Goal: Task Accomplishment & Management: Manage account settings

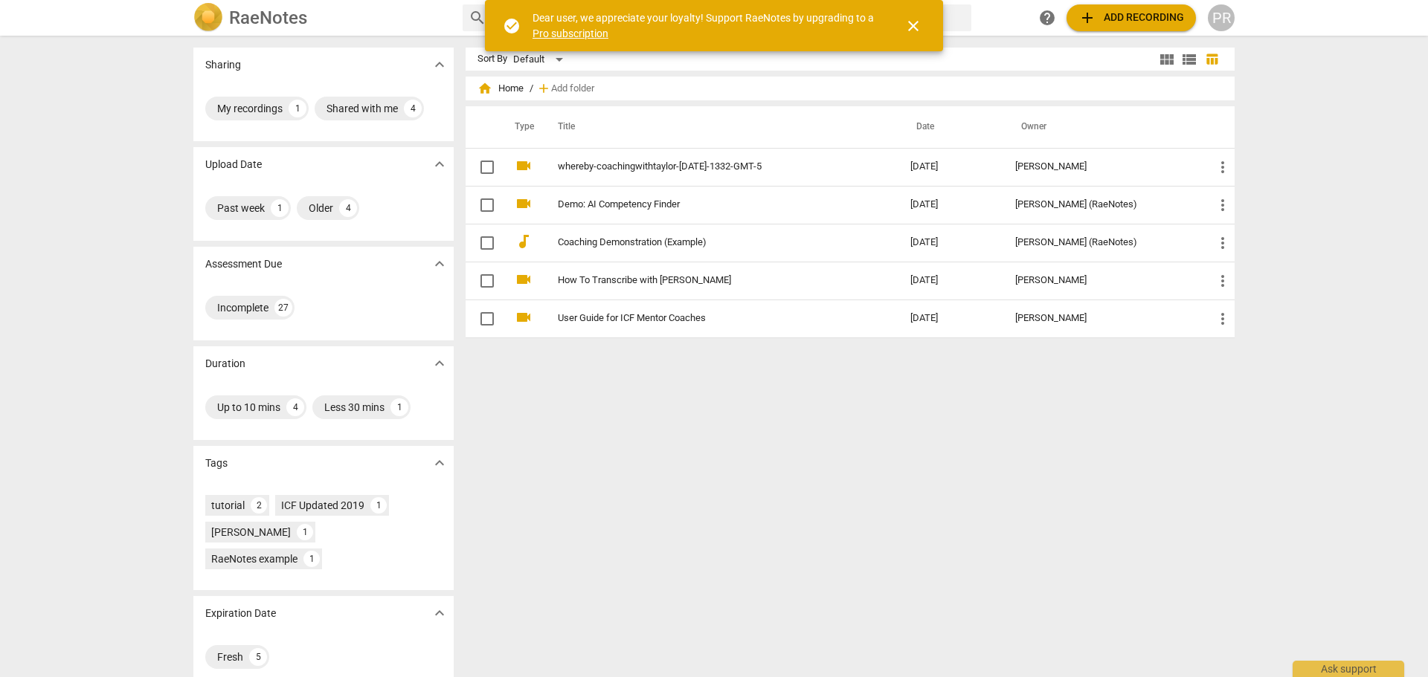
click at [393, 20] on div "RaeNotes" at bounding box center [321, 18] width 257 height 30
click at [905, 28] on span "close" at bounding box center [913, 26] width 18 height 18
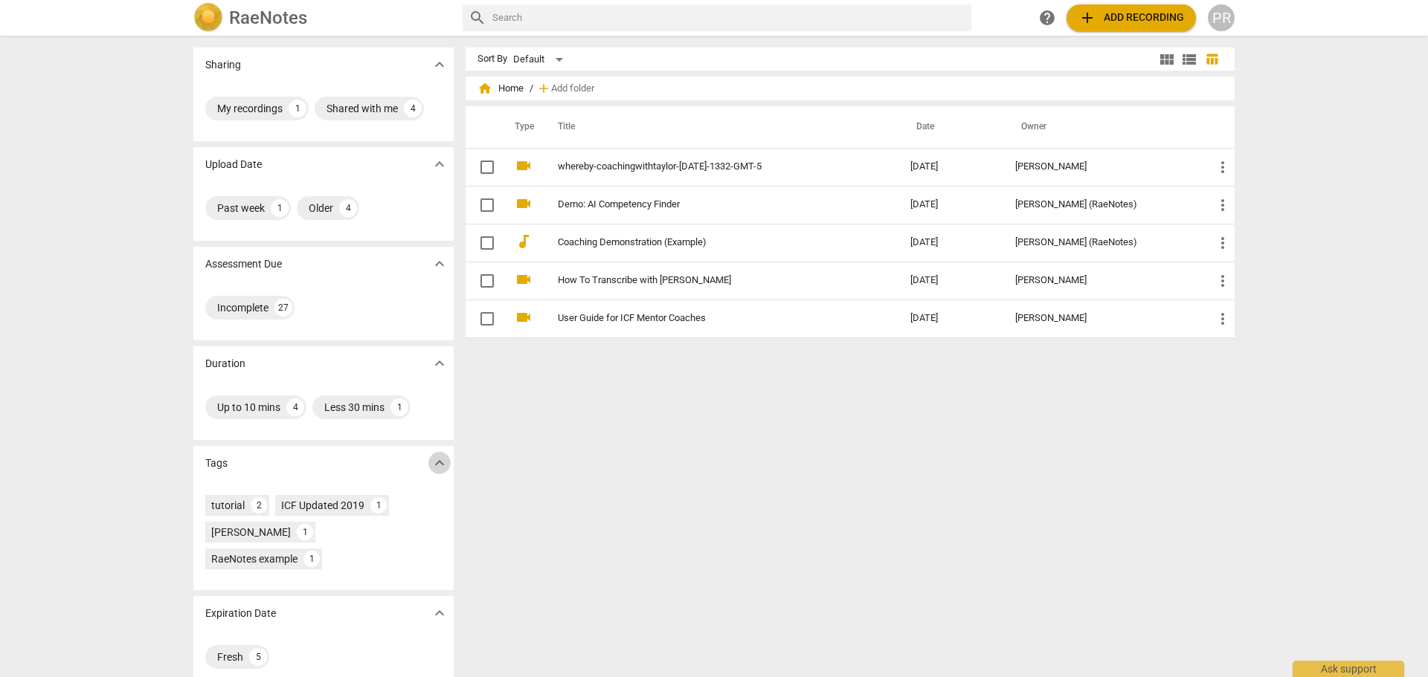
click at [434, 459] on span "expand_more" at bounding box center [440, 463] width 18 height 18
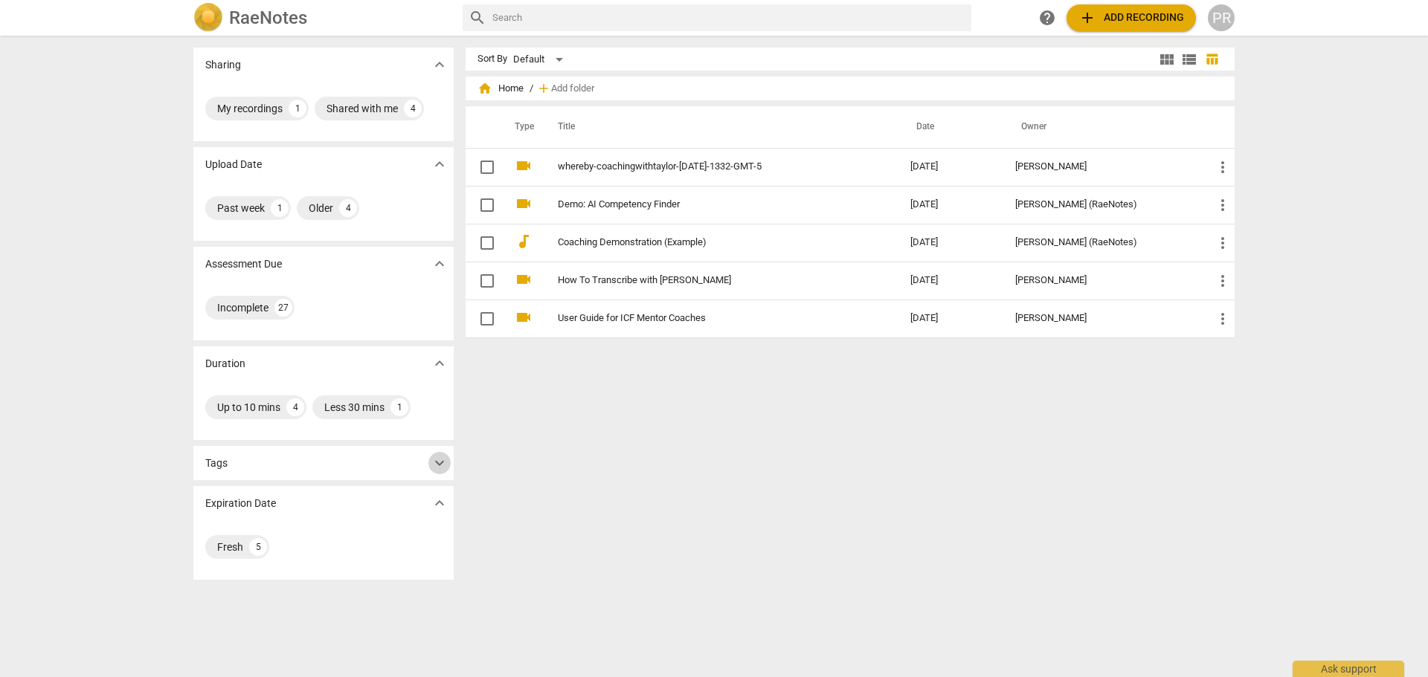
click at [434, 459] on span "expand_more" at bounding box center [440, 463] width 18 height 18
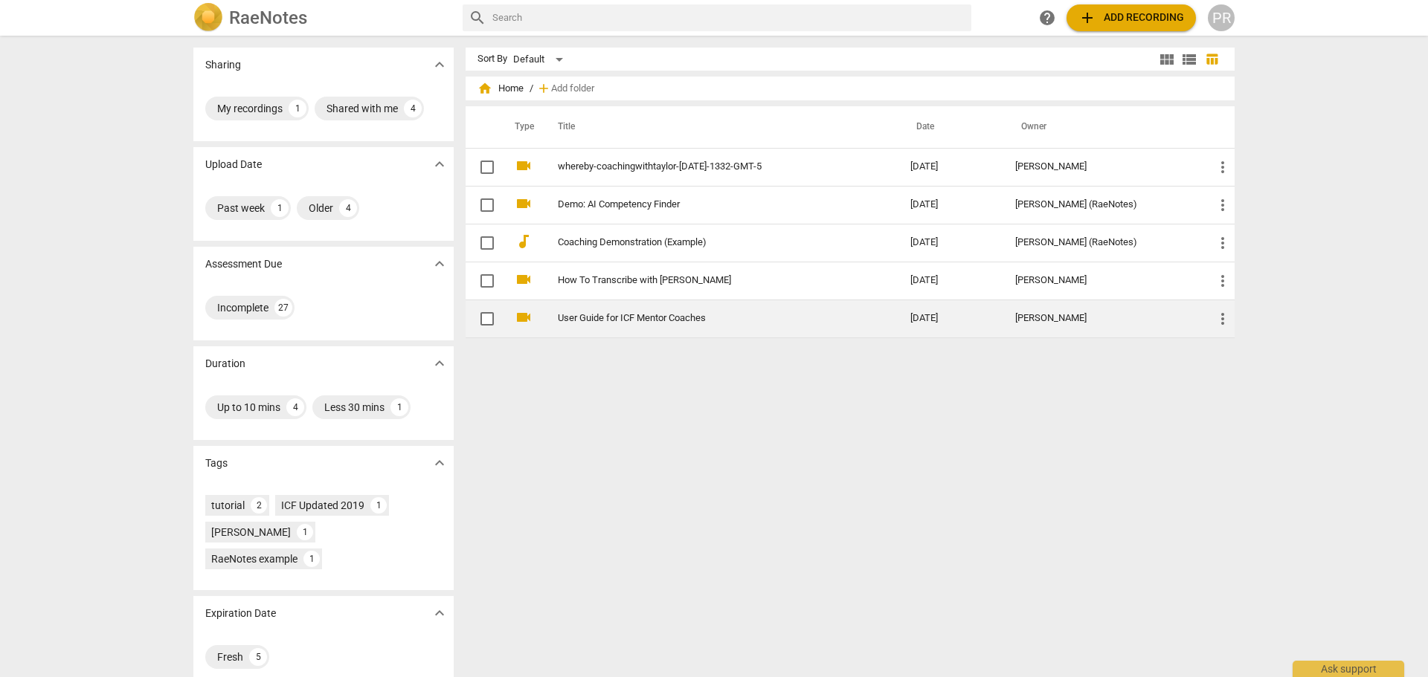
click at [678, 320] on link "User Guide for ICF Mentor Coaches" at bounding box center [707, 318] width 299 height 11
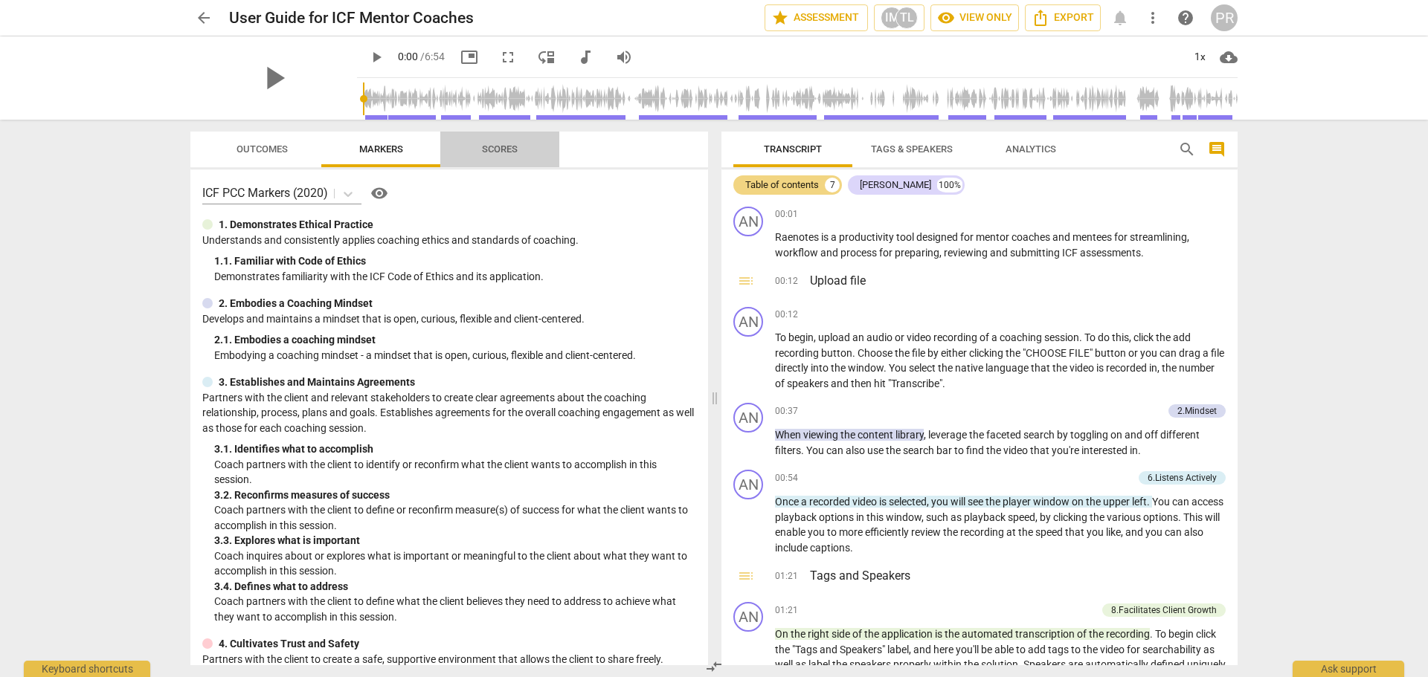
click at [503, 146] on span "Scores" at bounding box center [500, 149] width 36 height 11
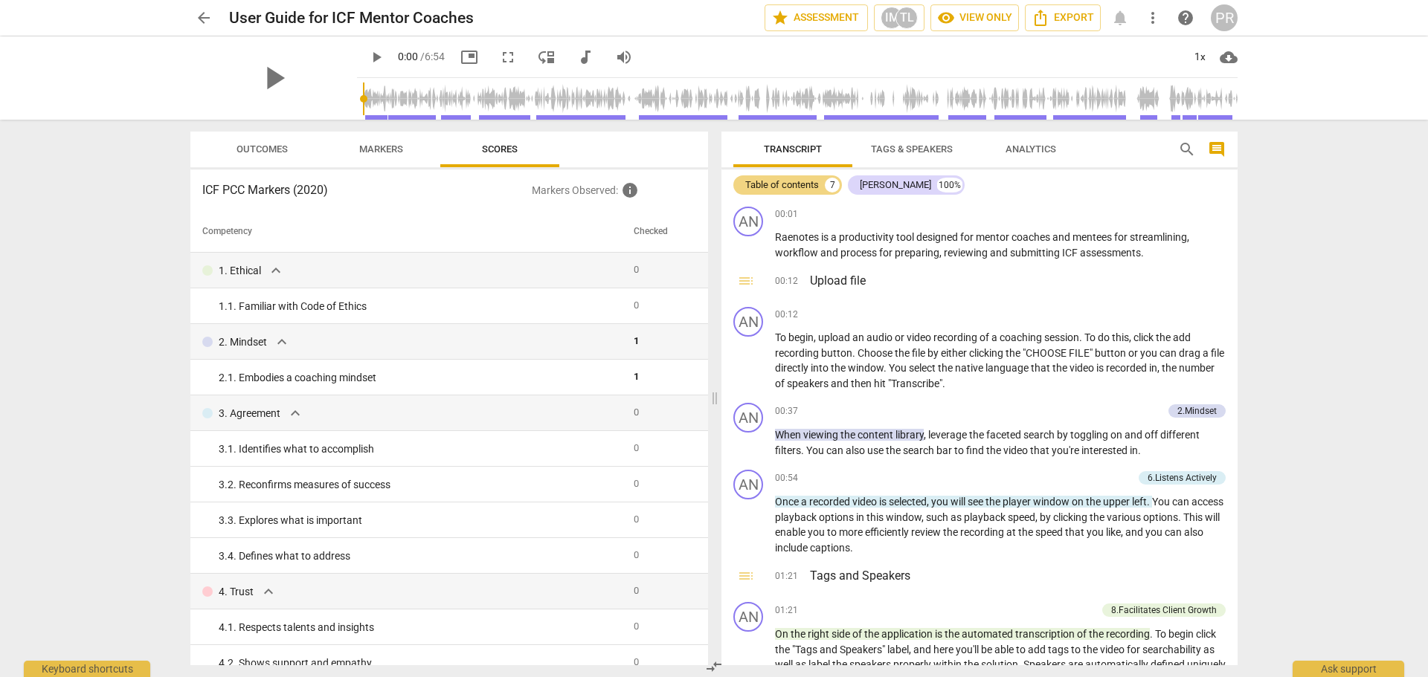
click at [373, 149] on span "Markers" at bounding box center [381, 149] width 44 height 11
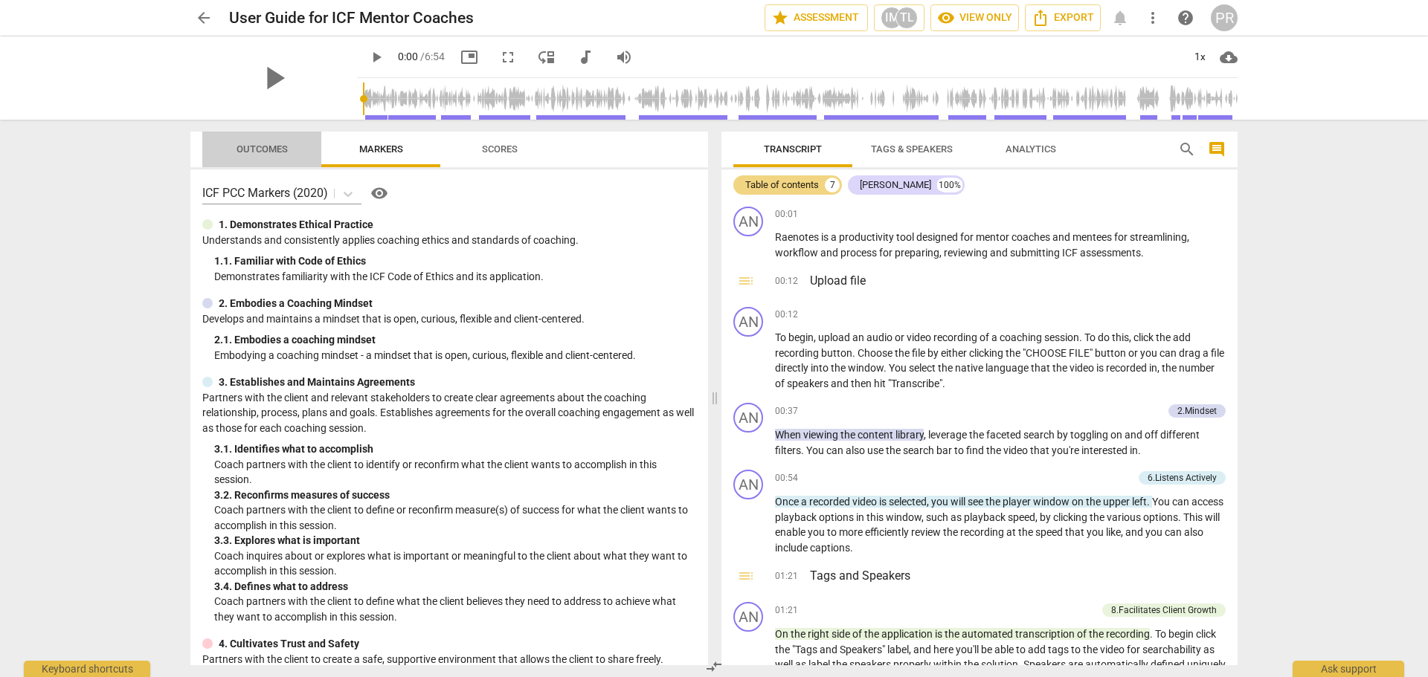
click at [274, 150] on span "Outcomes" at bounding box center [261, 149] width 51 height 11
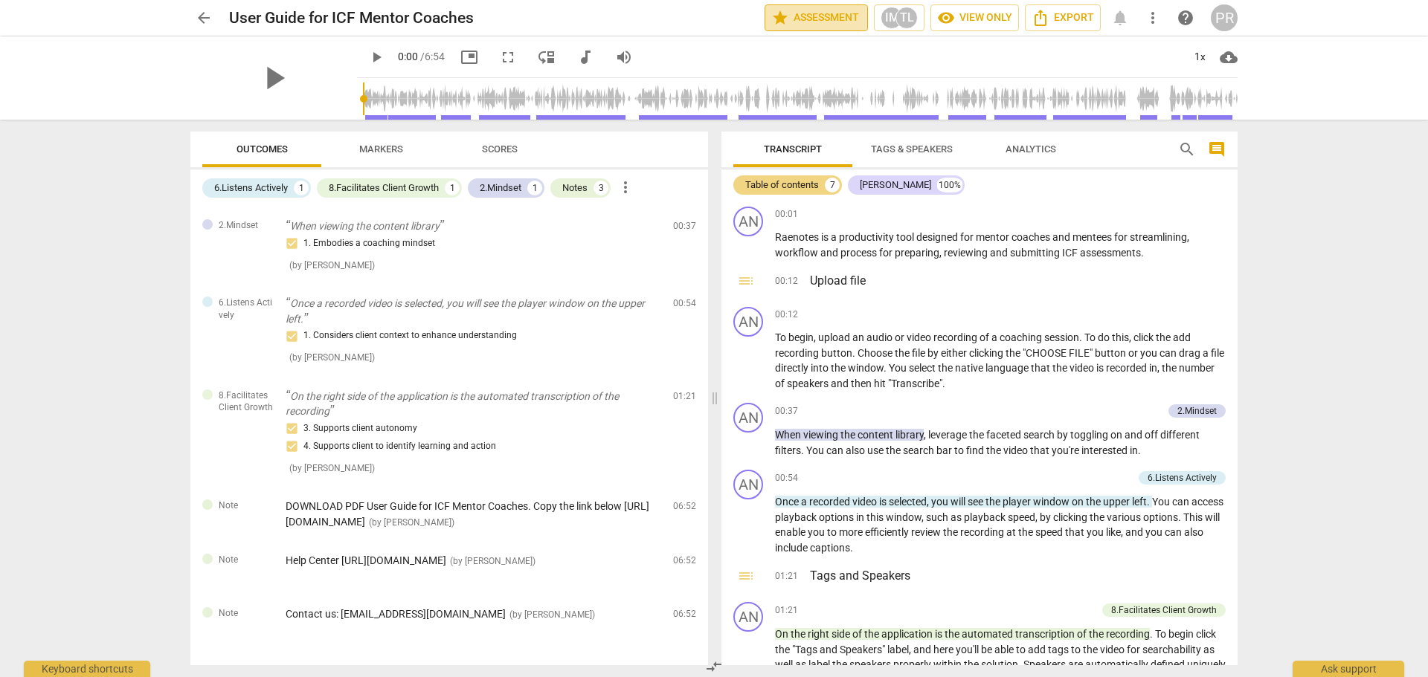
click at [821, 25] on span "star Assessment" at bounding box center [816, 18] width 90 height 18
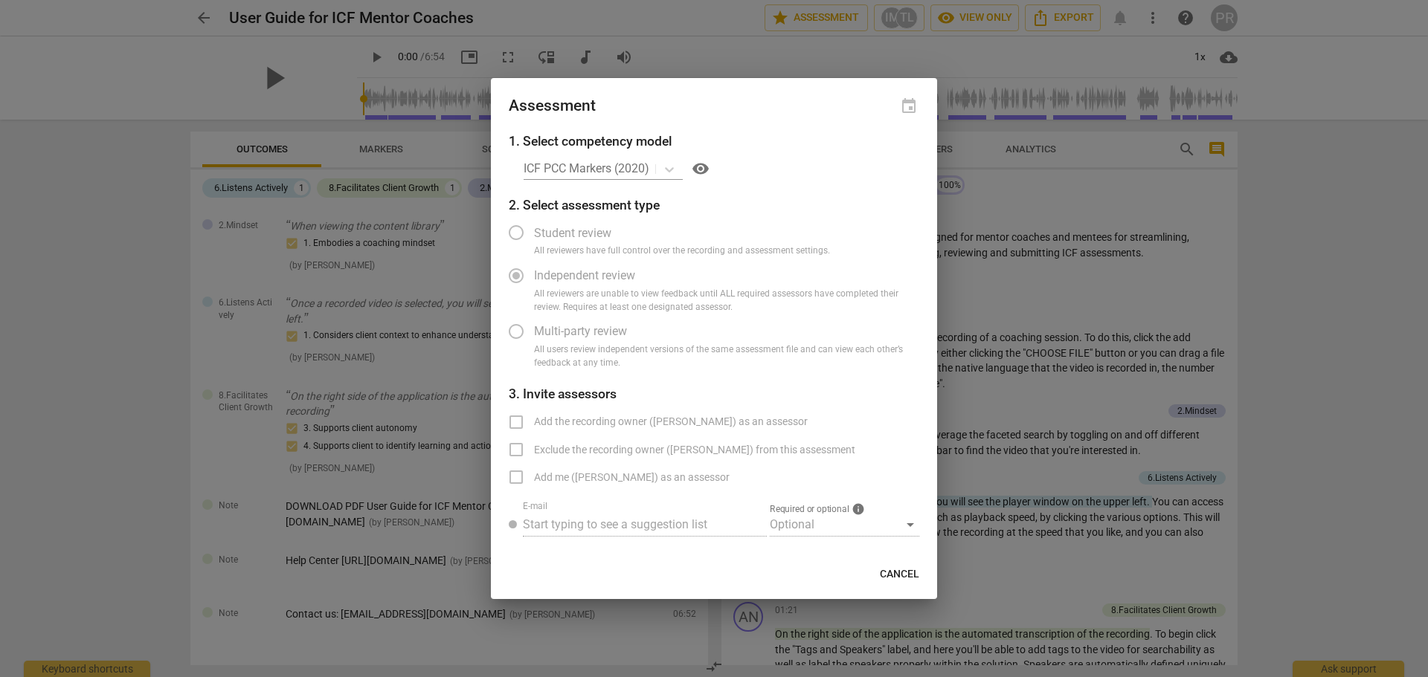
click at [673, 167] on div "ICF PCC Markers (2020) visibility" at bounding box center [721, 169] width 396 height 24
click at [642, 164] on div "ICF PCC Markers (2020) visibility" at bounding box center [721, 169] width 396 height 24
click at [802, 62] on div at bounding box center [714, 338] width 1428 height 677
radio input "false"
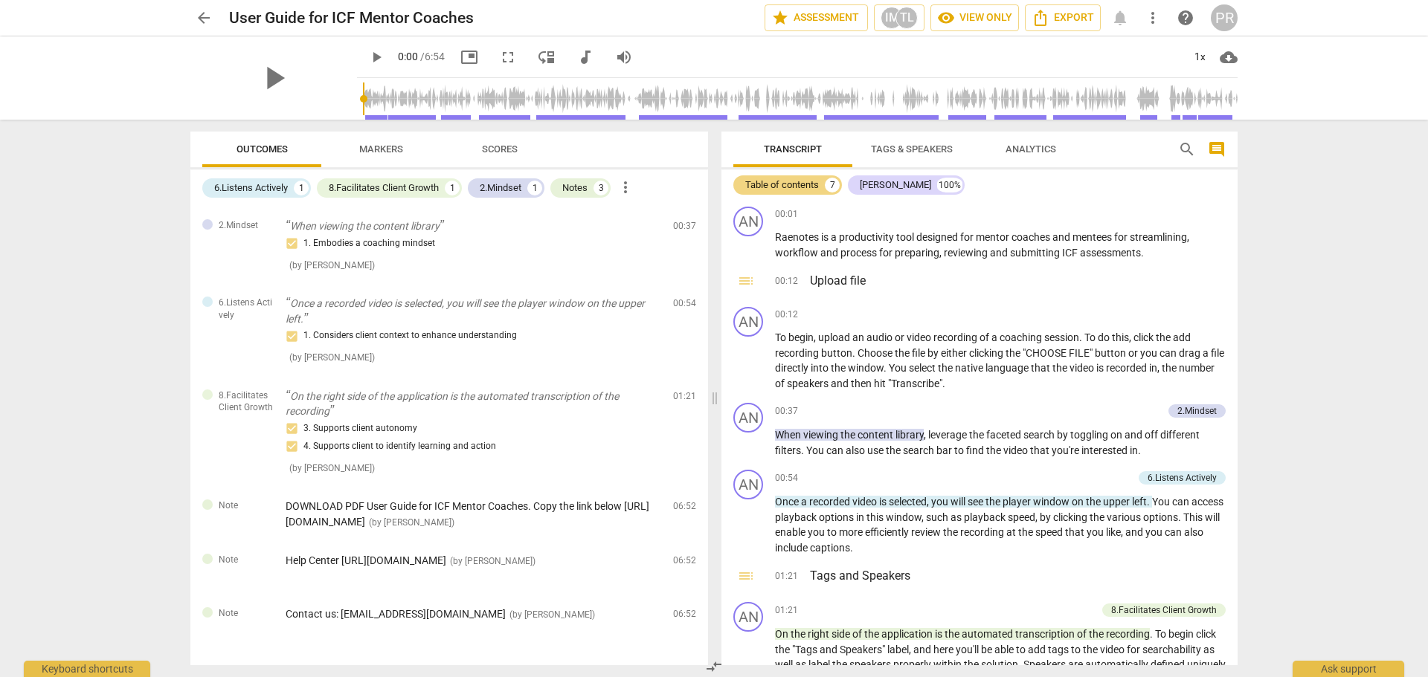
click at [207, 19] on span "arrow_back" at bounding box center [204, 18] width 18 height 18
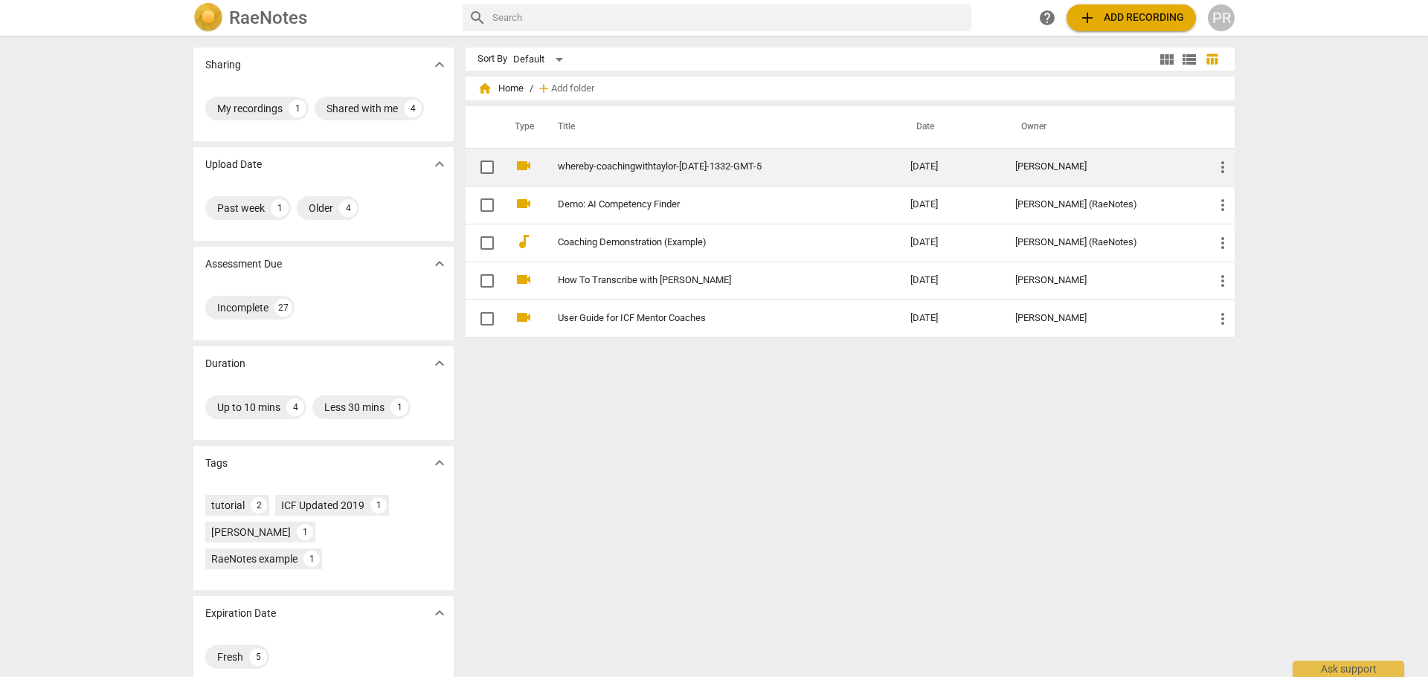
click at [673, 167] on link "whereby-coachingwithtaylor-[DATE]-1332-GMT-5" at bounding box center [707, 166] width 299 height 11
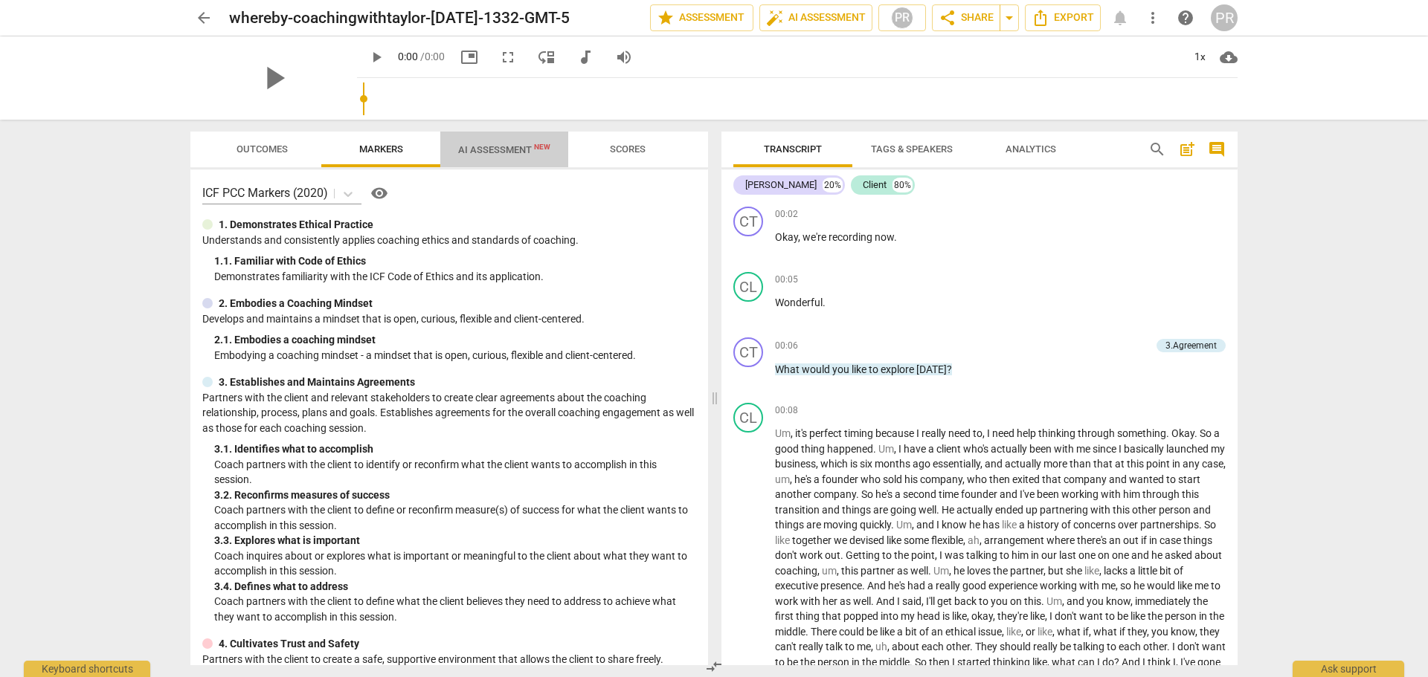
click at [500, 147] on span "AI Assessment New" at bounding box center [504, 149] width 92 height 11
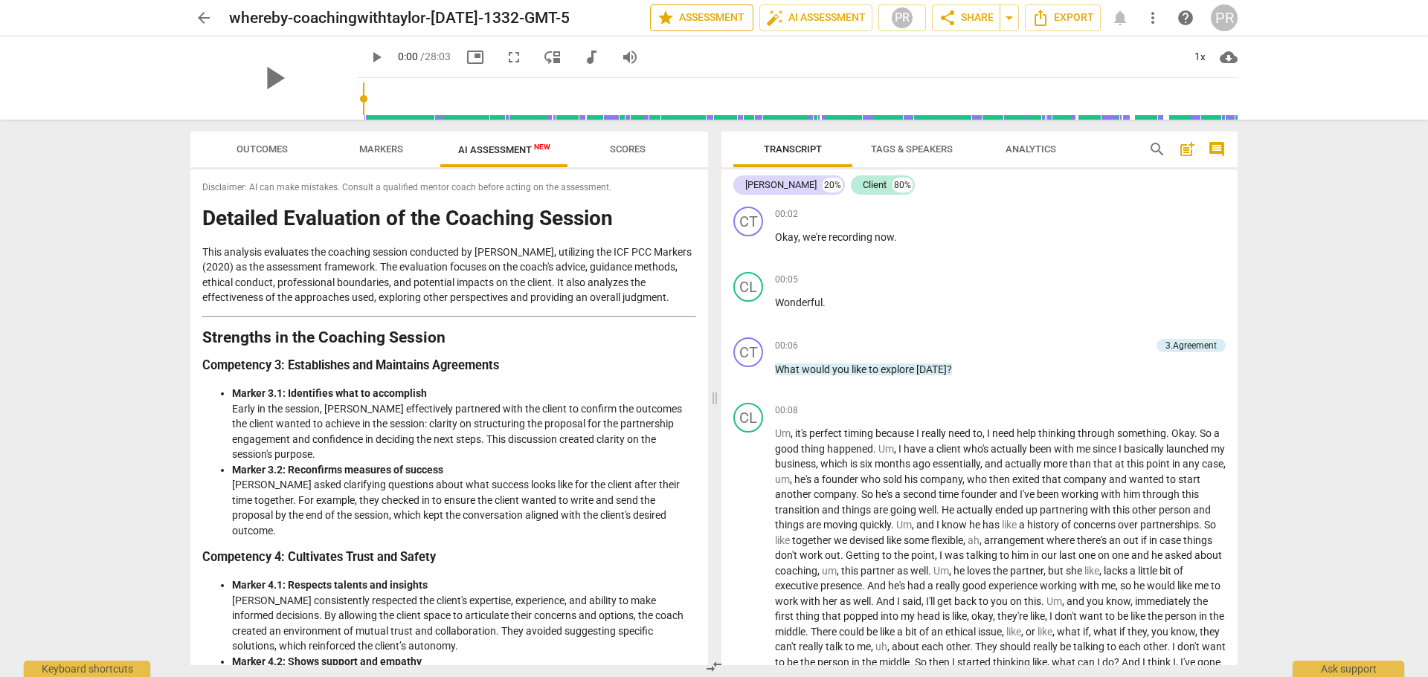
click at [700, 19] on span "star Assessment" at bounding box center [702, 18] width 90 height 18
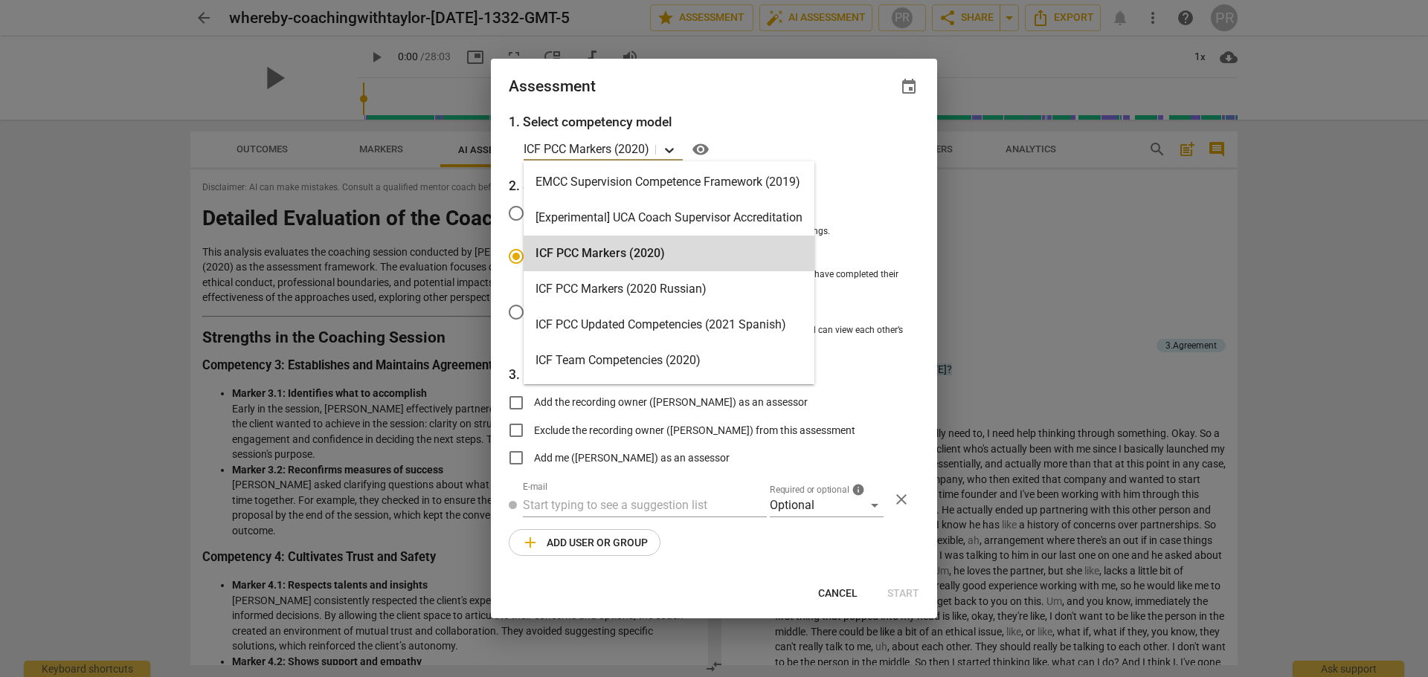
click at [665, 146] on icon at bounding box center [669, 150] width 15 height 15
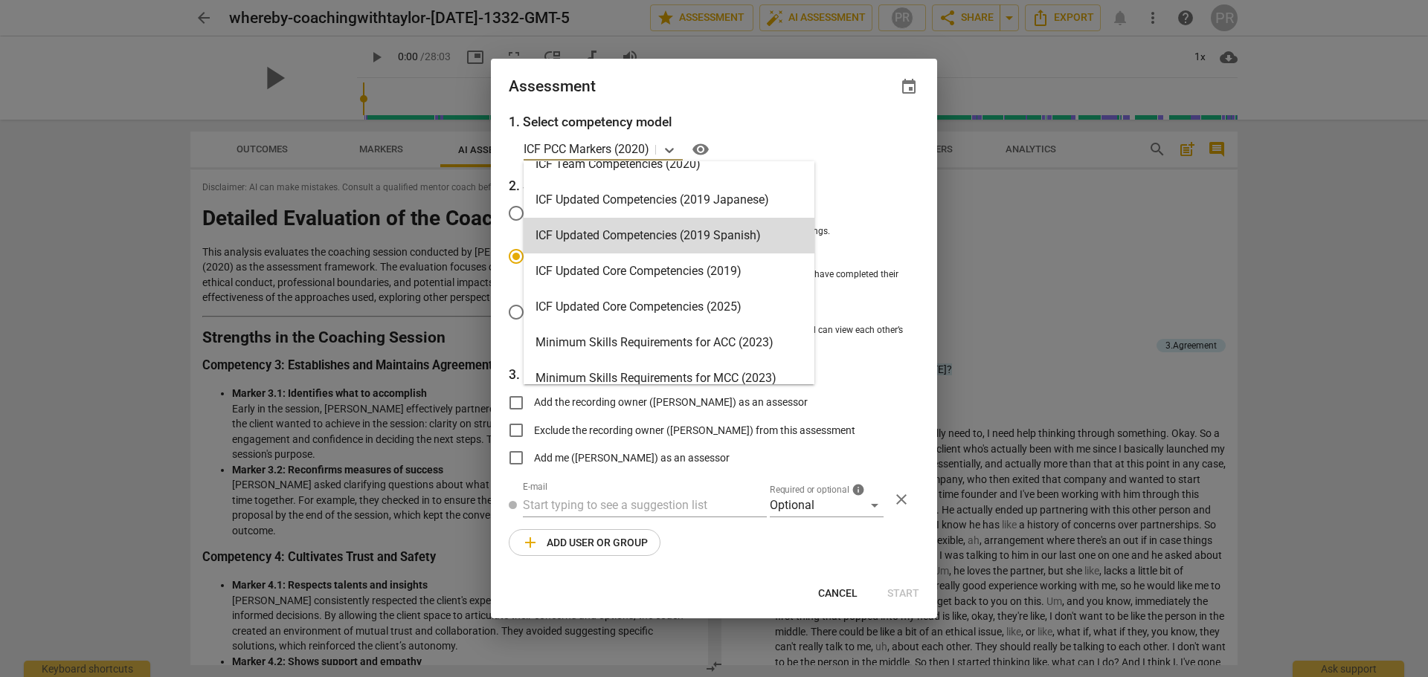
scroll to position [223, 0]
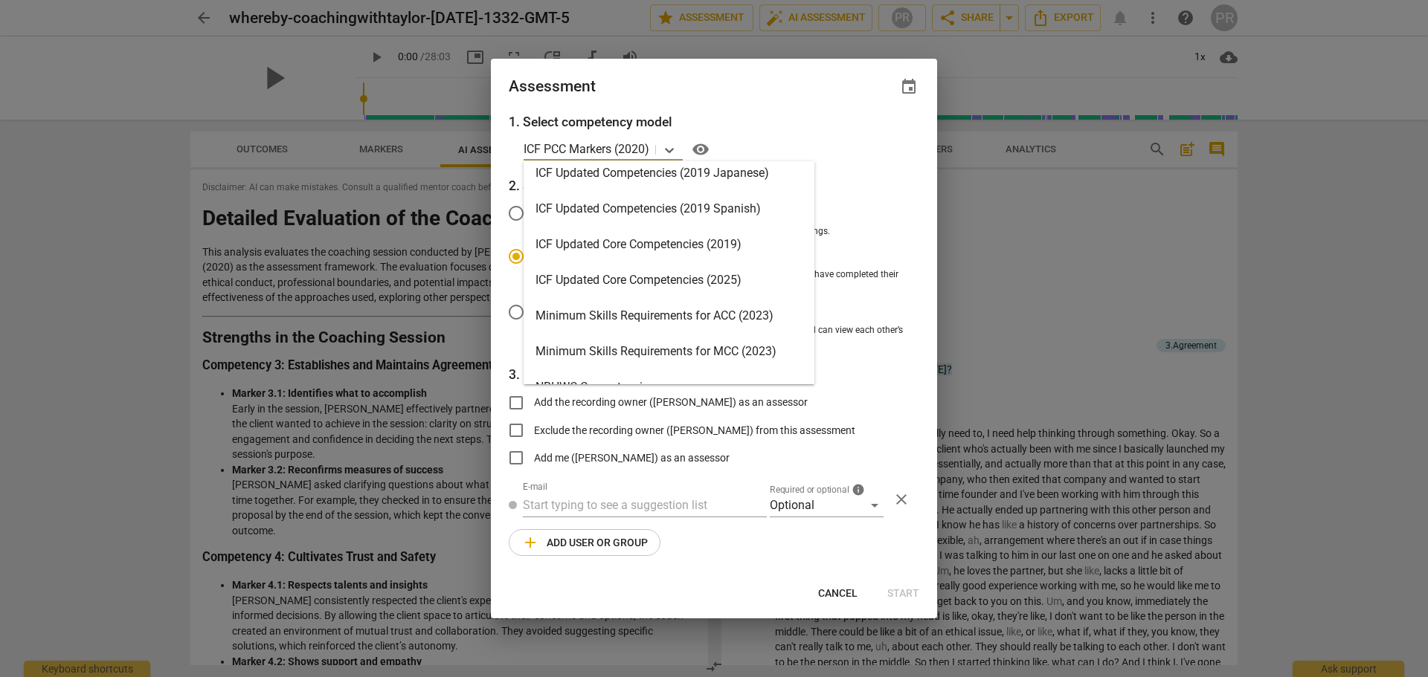
click at [660, 280] on div "ICF Updated Core Competencies (2025)" at bounding box center [668, 280] width 291 height 36
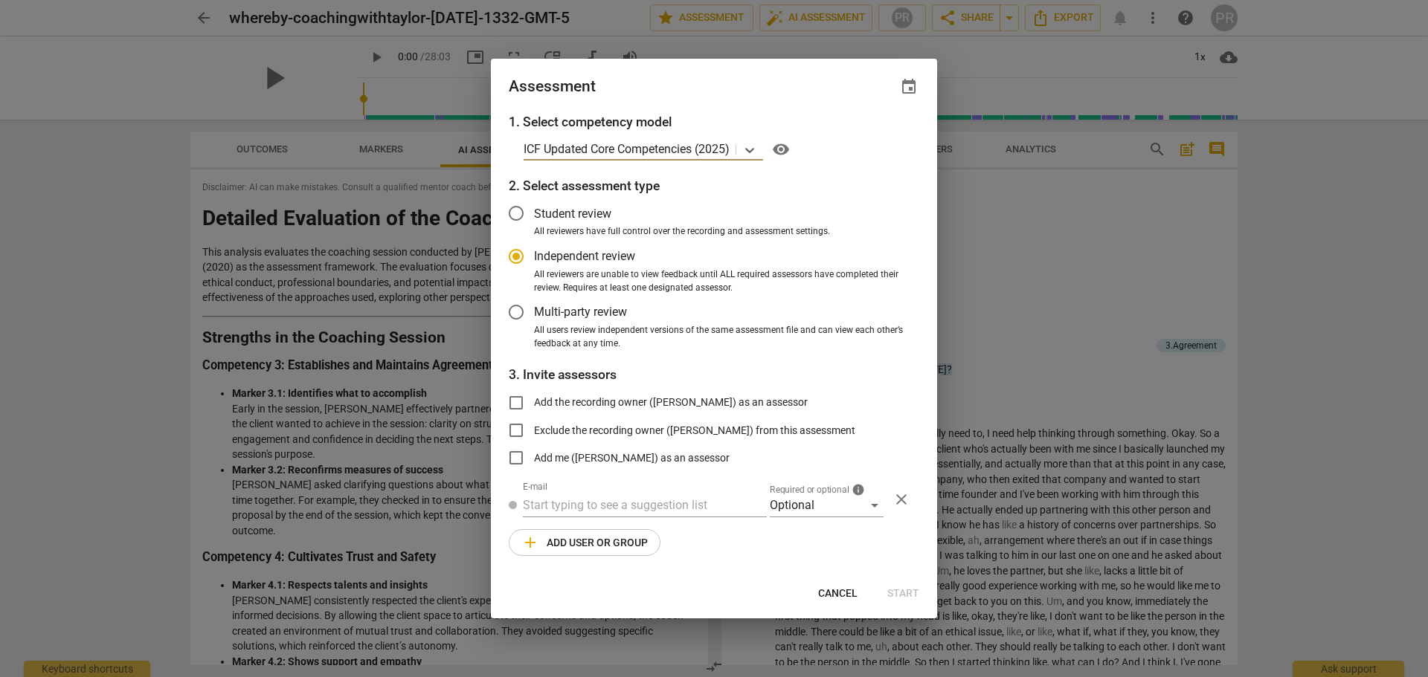
click at [908, 82] on span "event" at bounding box center [909, 87] width 18 height 18
click at [889, 130] on span "close" at bounding box center [889, 130] width 18 height 18
click at [1012, 211] on div at bounding box center [714, 338] width 1428 height 677
radio input "false"
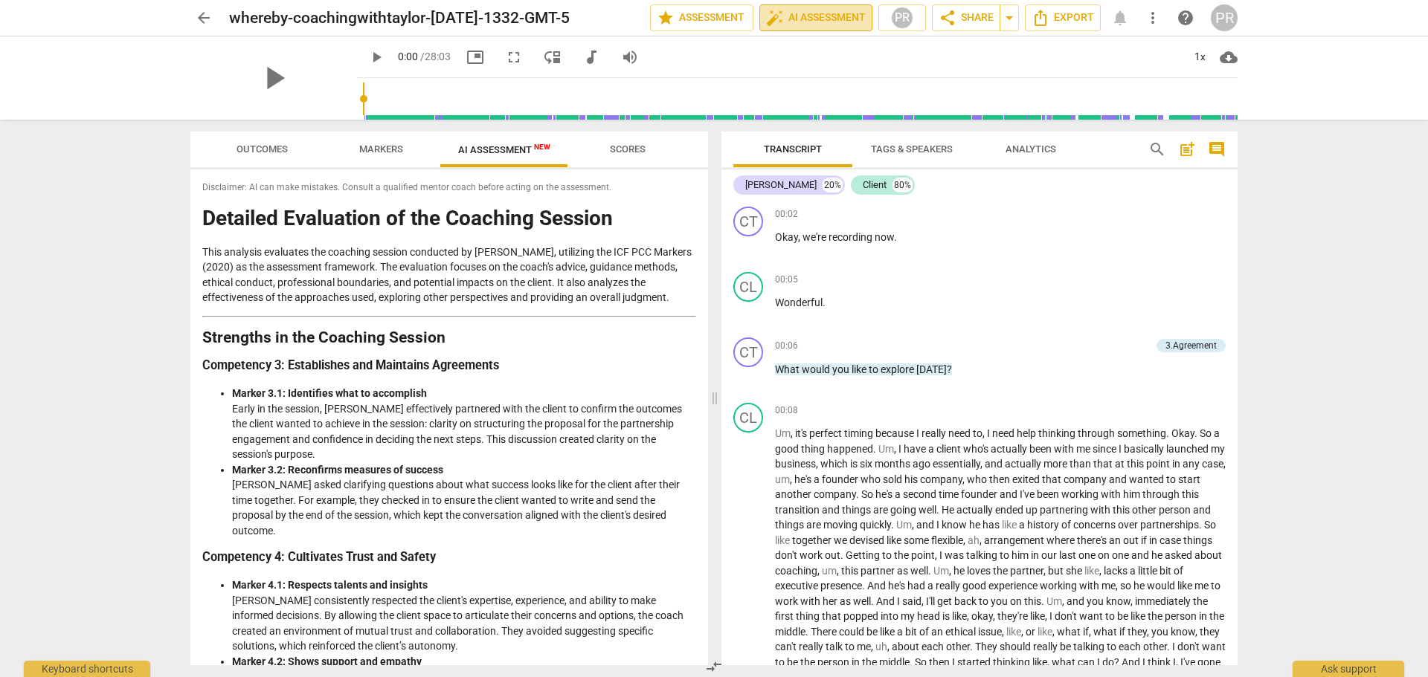
click at [808, 16] on span "auto_fix_high AI Assessment" at bounding box center [816, 18] width 100 height 18
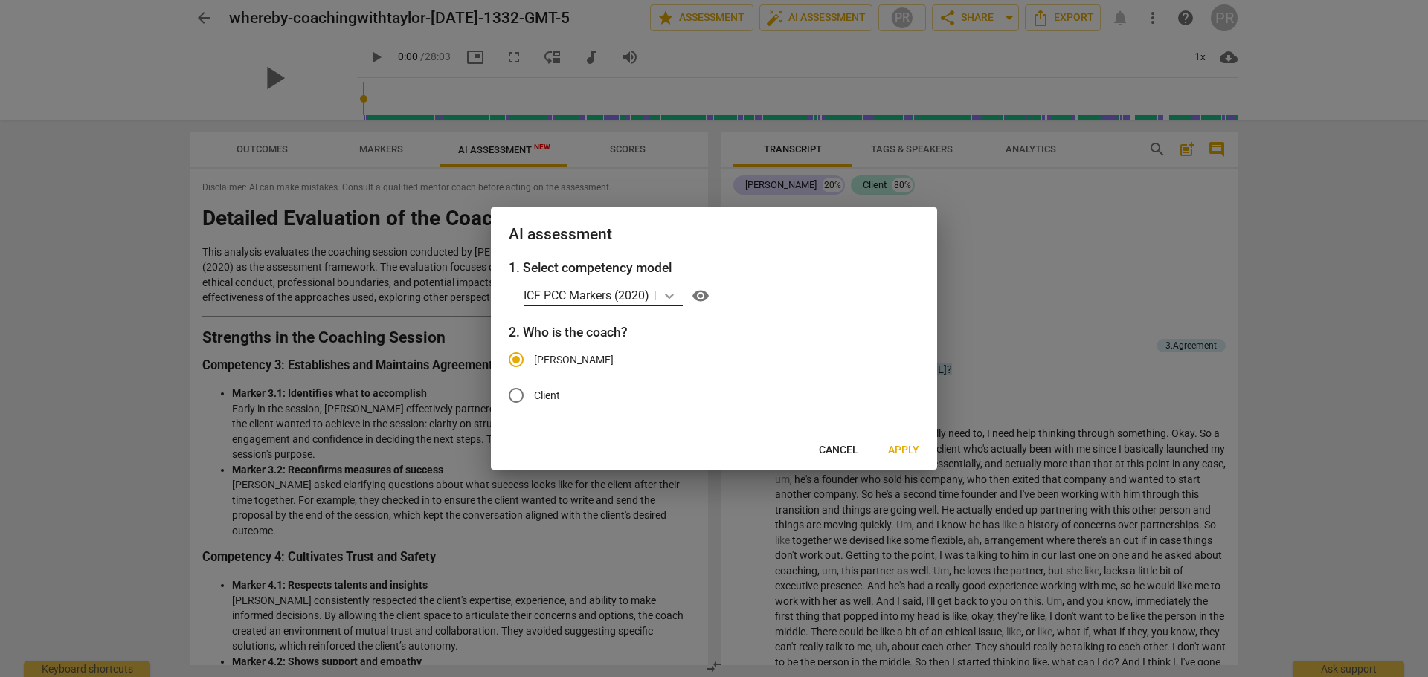
click at [673, 297] on icon at bounding box center [669, 296] width 9 height 5
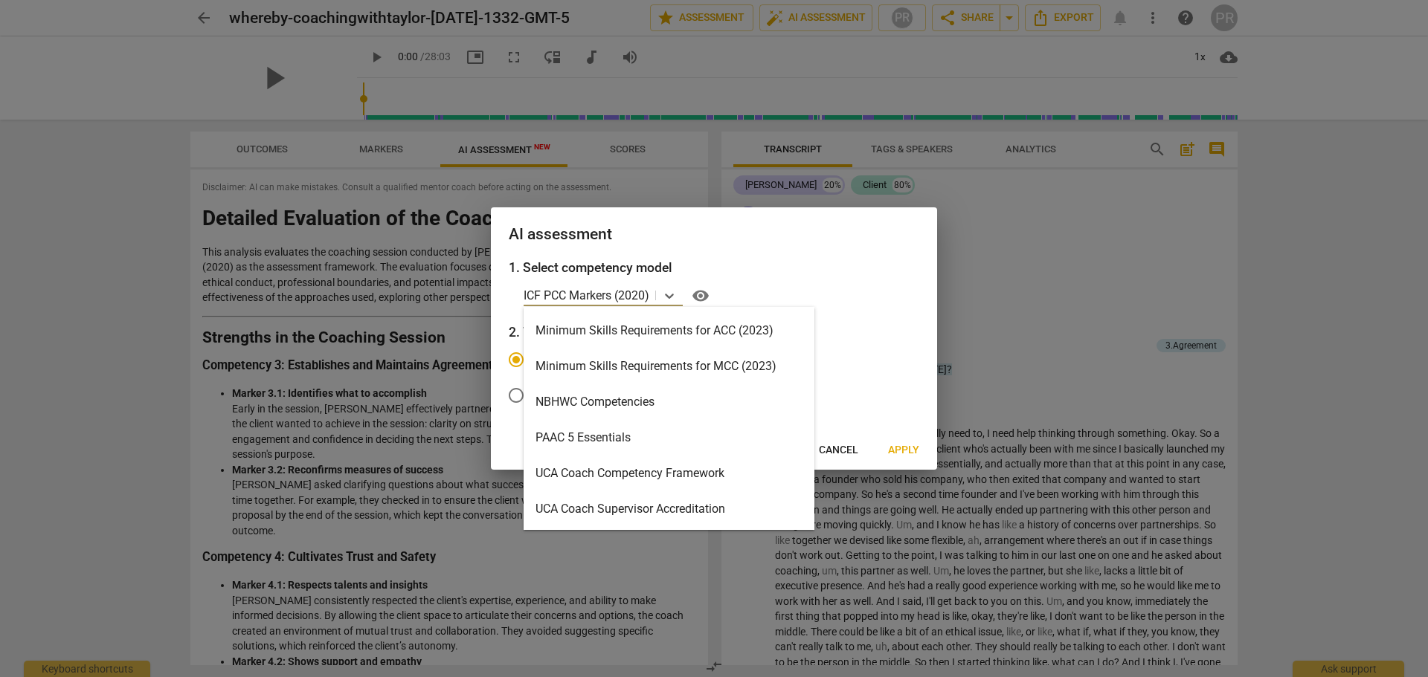
scroll to position [280, 0]
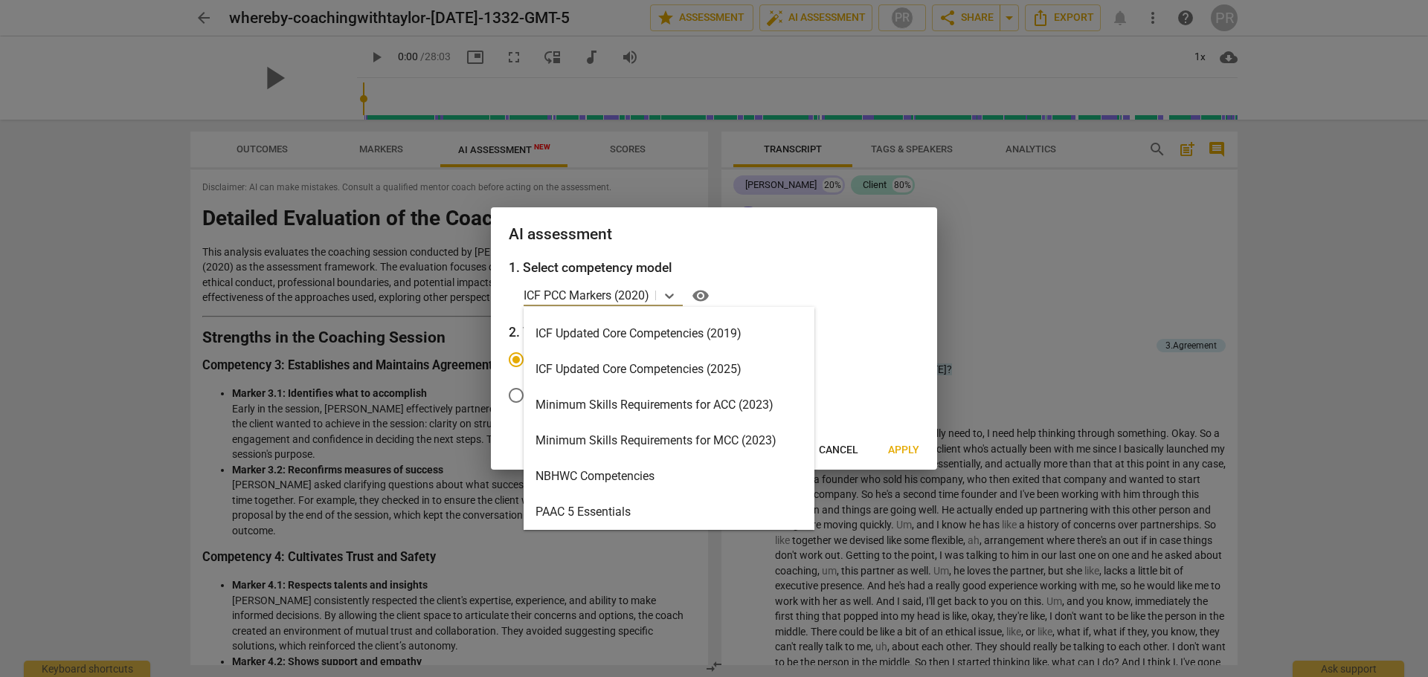
click at [645, 373] on div "ICF Updated Core Competencies (2025)" at bounding box center [668, 370] width 291 height 36
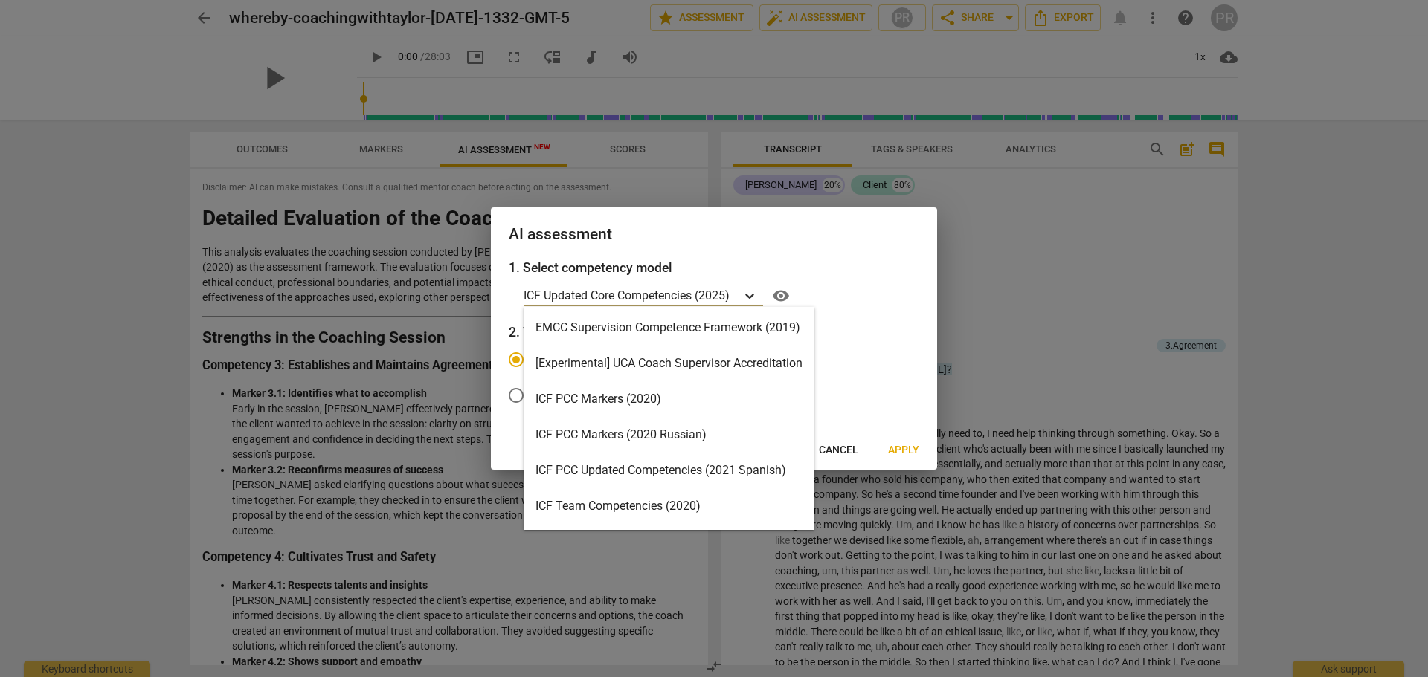
click at [750, 299] on icon at bounding box center [749, 296] width 15 height 15
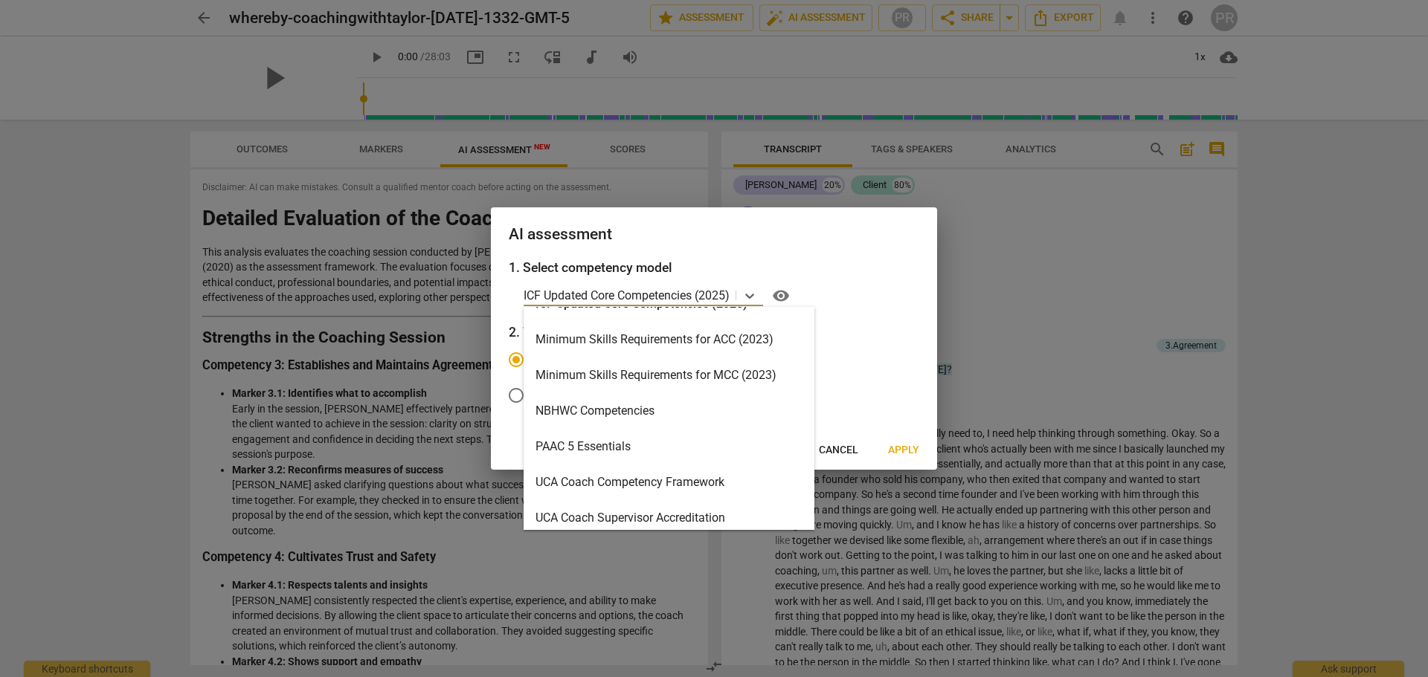
scroll to position [354, 0]
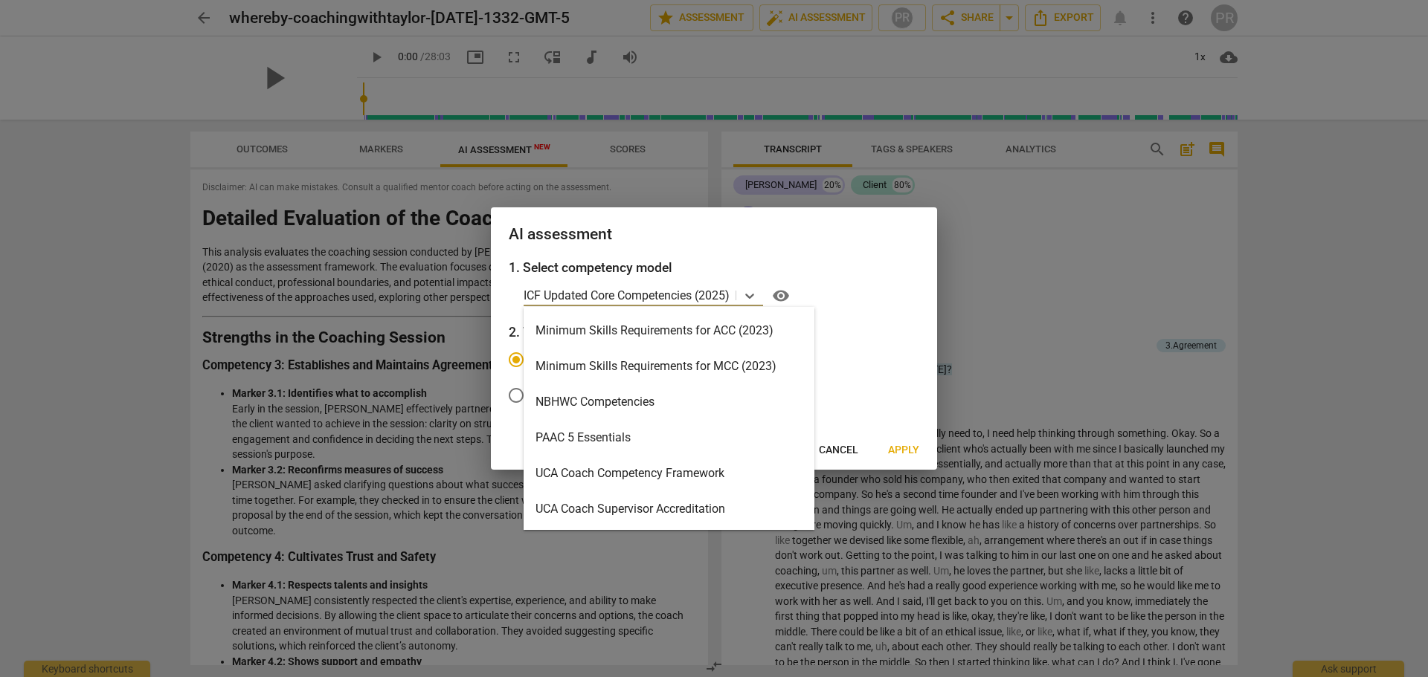
click at [665, 332] on div "Minimum Skills Requirements for ACC (2023)" at bounding box center [668, 331] width 291 height 36
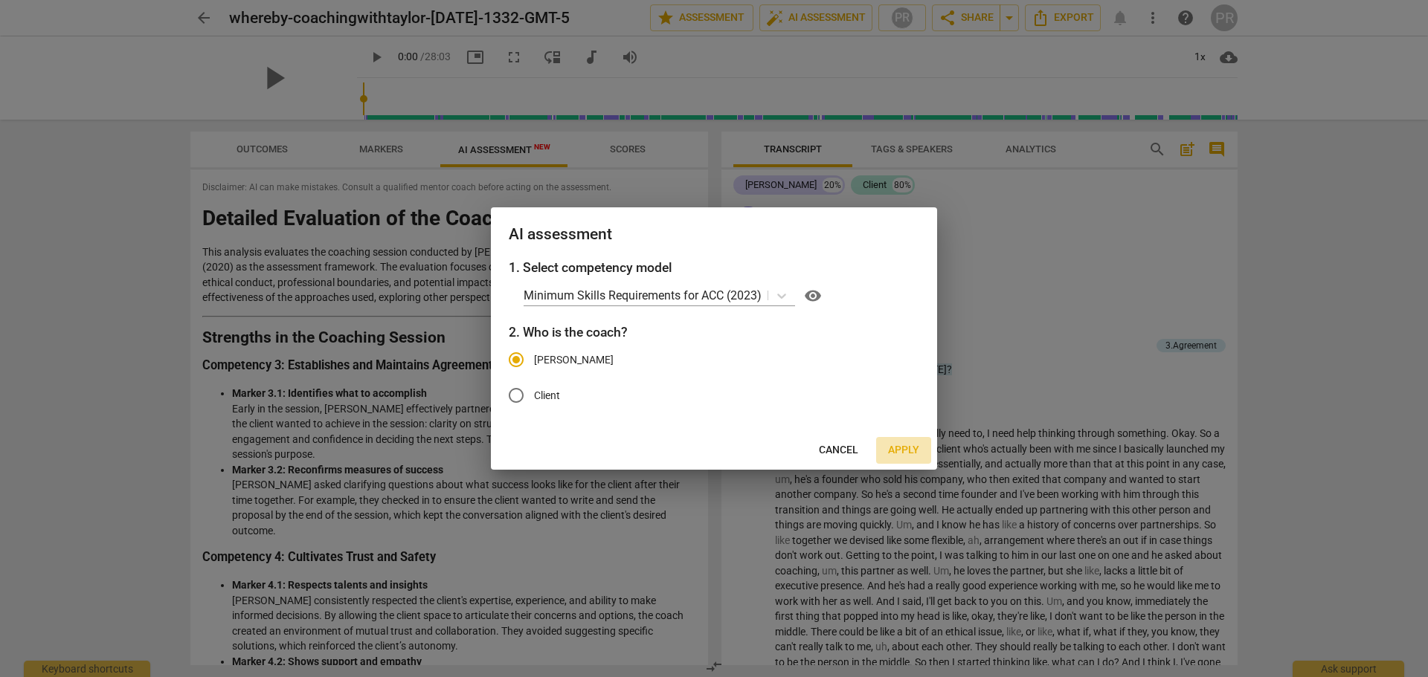
click at [900, 452] on span "Apply" at bounding box center [903, 450] width 31 height 15
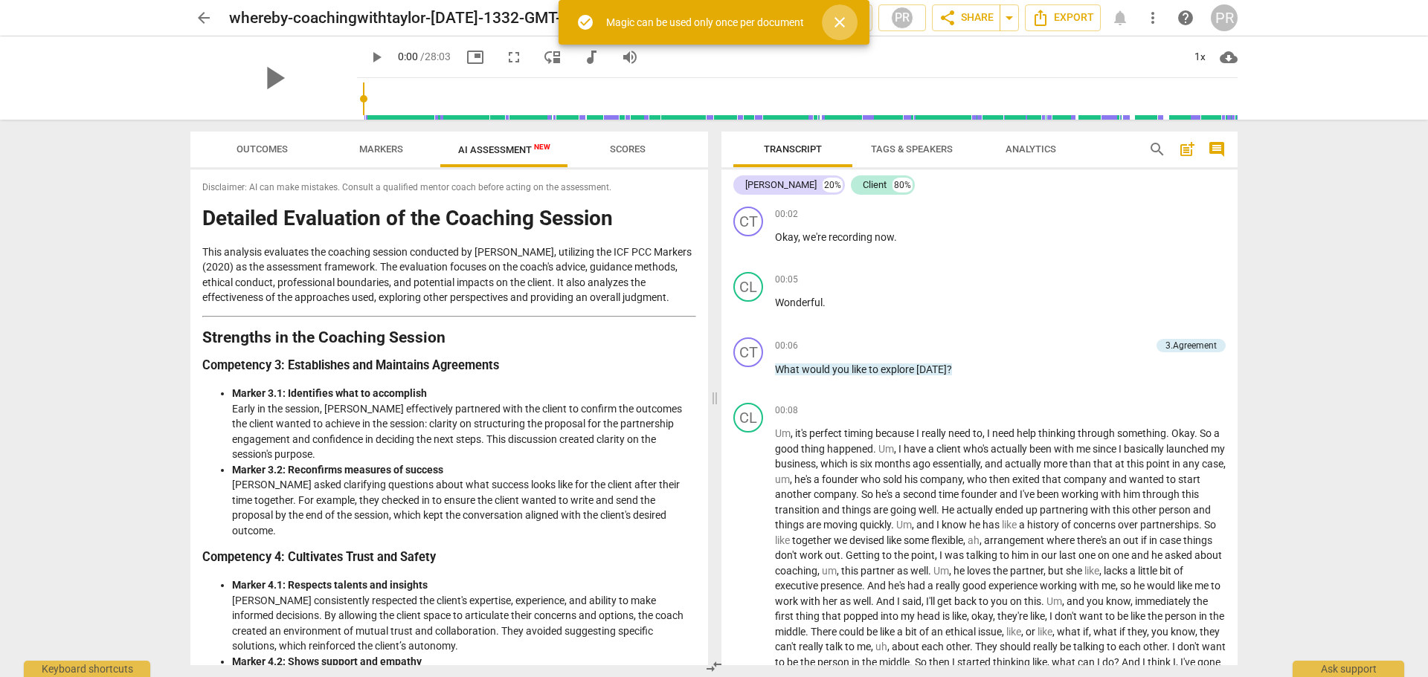
click at [839, 28] on span "close" at bounding box center [840, 22] width 18 height 18
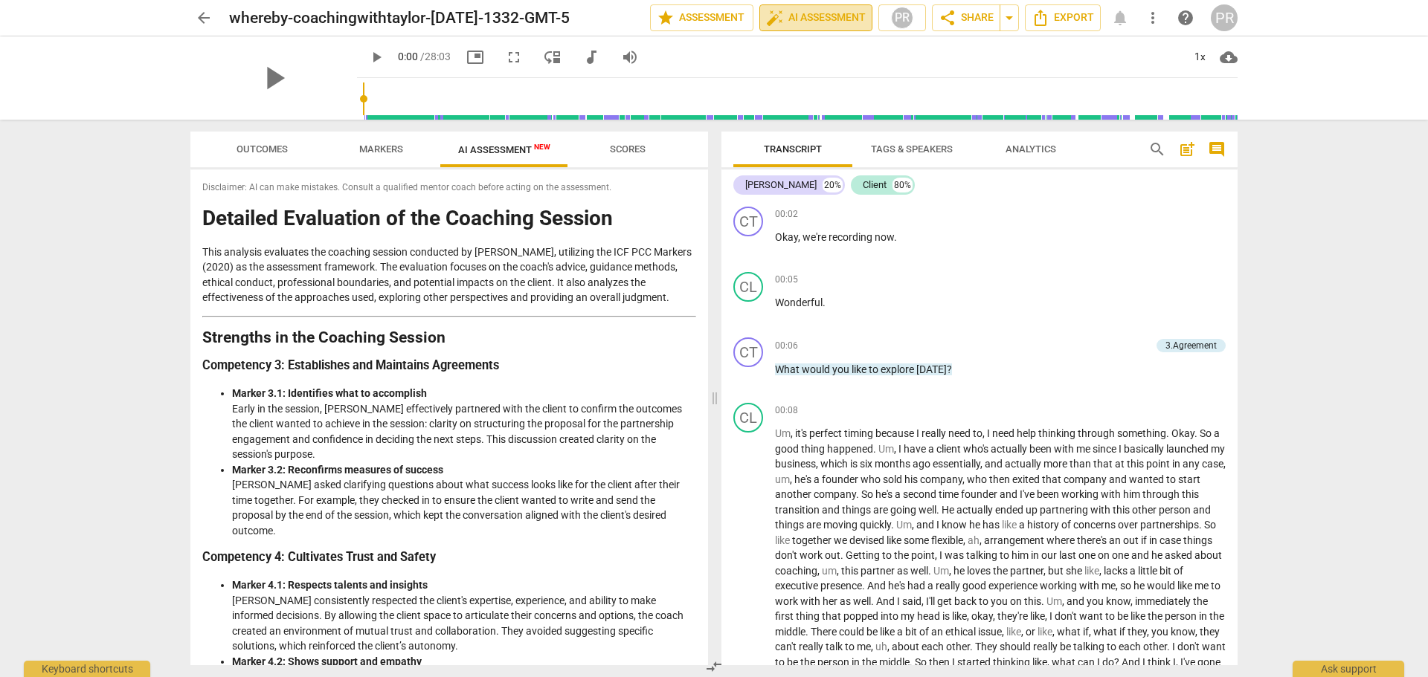
click at [820, 22] on span "auto_fix_high AI Assessment" at bounding box center [816, 18] width 100 height 18
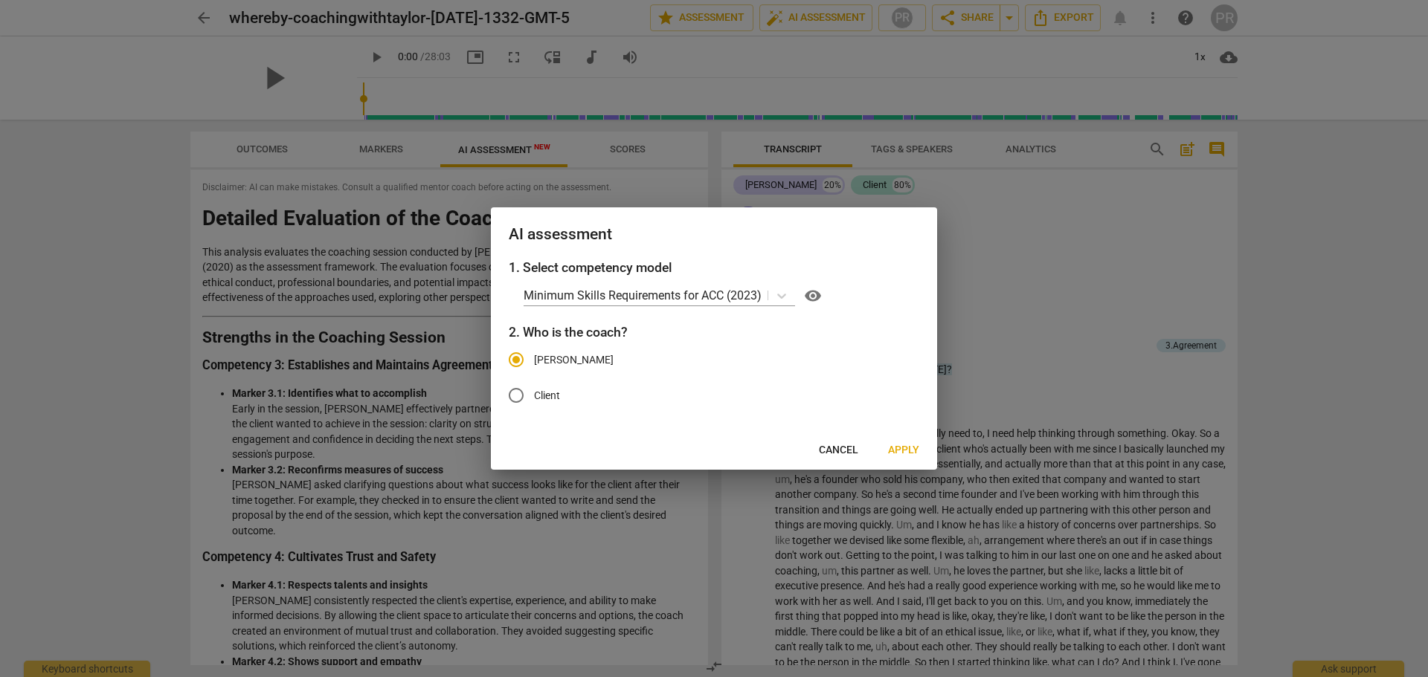
click at [999, 356] on div at bounding box center [714, 338] width 1428 height 677
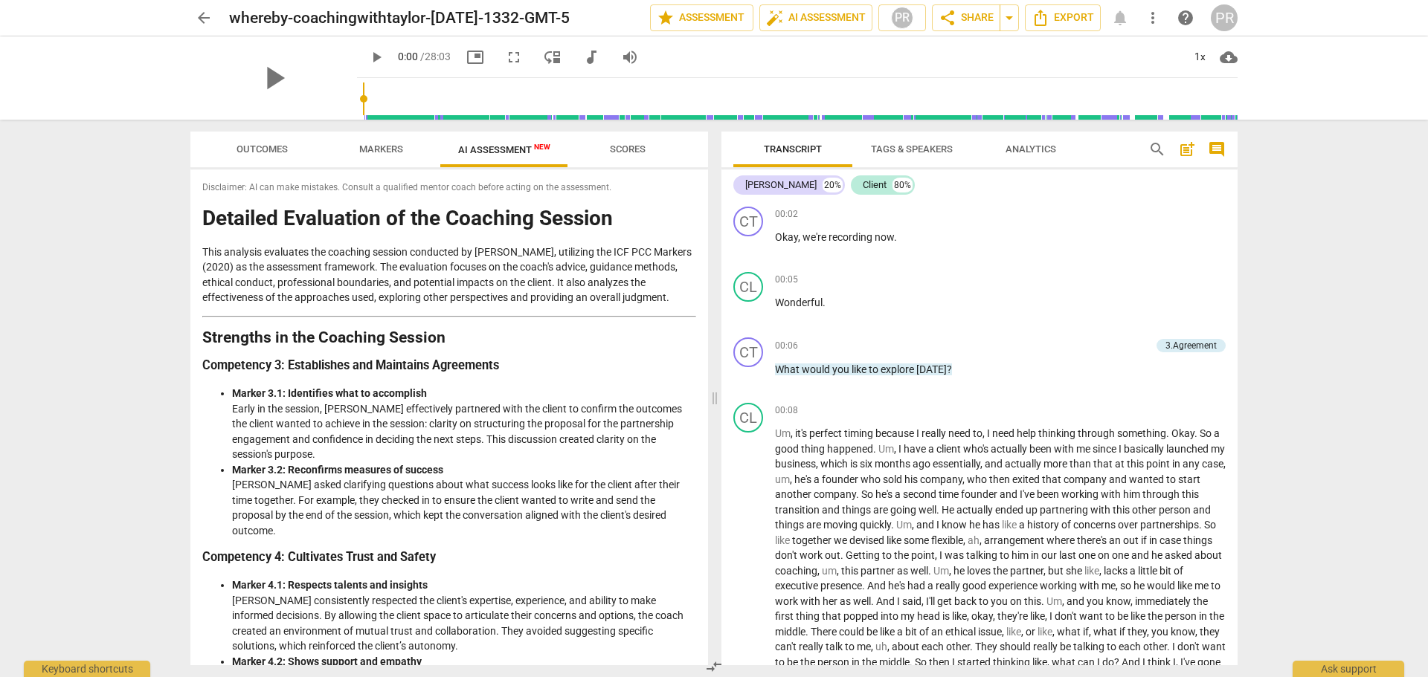
click at [254, 149] on span "Outcomes" at bounding box center [261, 149] width 51 height 11
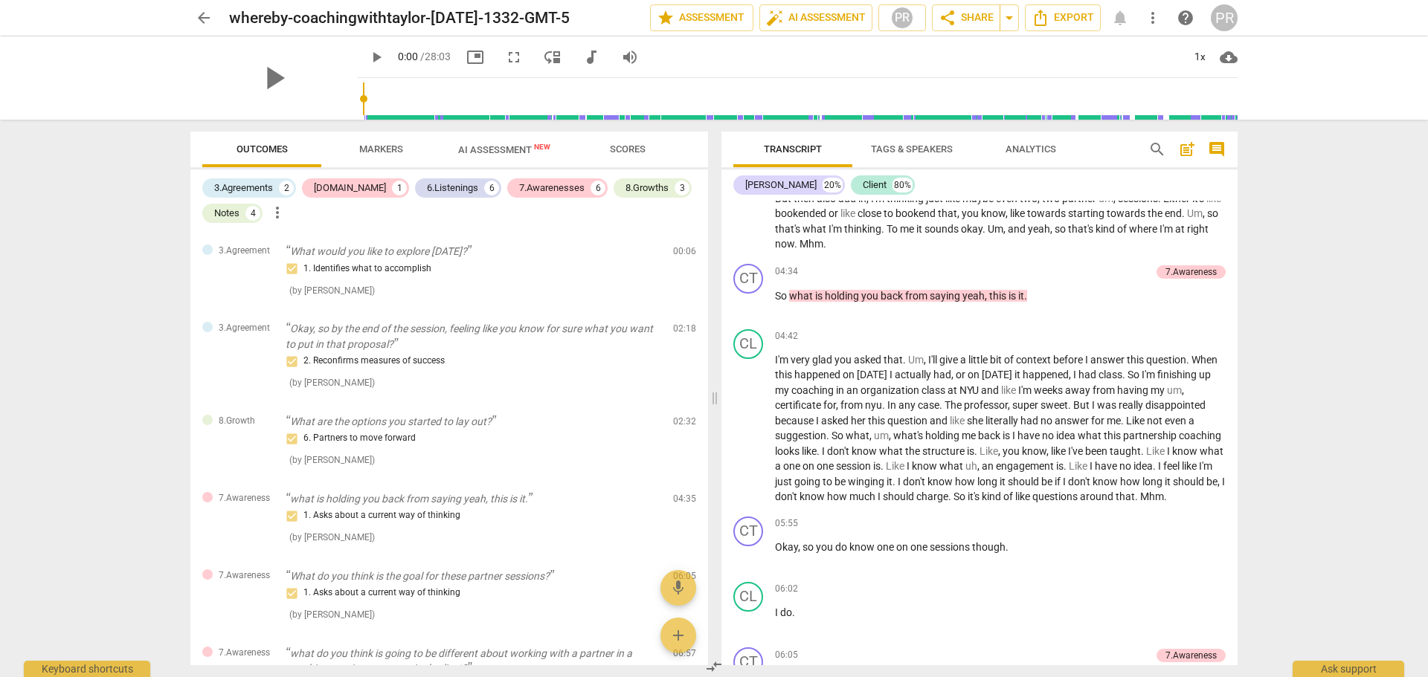
scroll to position [1264, 0]
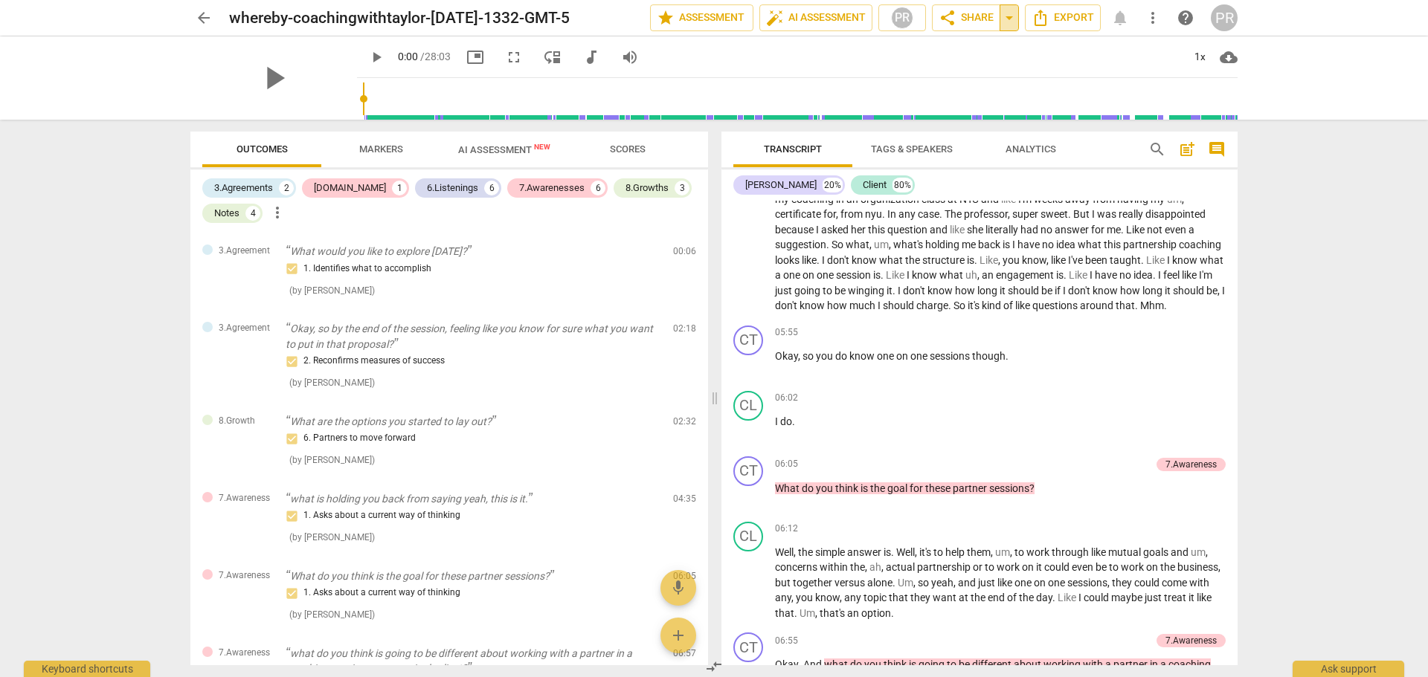
click at [1009, 22] on span "arrow_drop_down" at bounding box center [1009, 18] width 18 height 18
click at [984, 21] on span "share Share" at bounding box center [965, 18] width 55 height 18
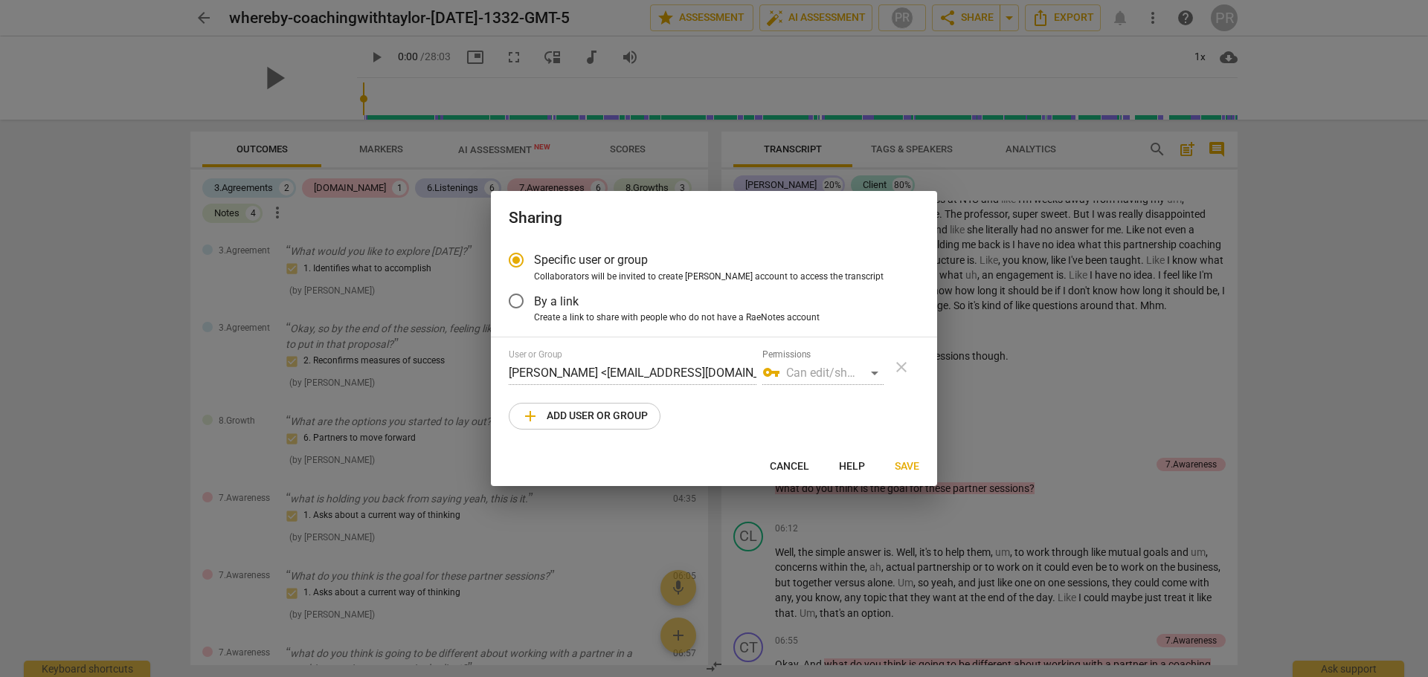
click at [900, 368] on div "User or Group [PERSON_NAME] <[EMAIL_ADDRESS][DOMAIN_NAME]> Permissions vpn_key …" at bounding box center [714, 367] width 410 height 36
click at [797, 465] on span "Cancel" at bounding box center [789, 467] width 39 height 15
radio input "false"
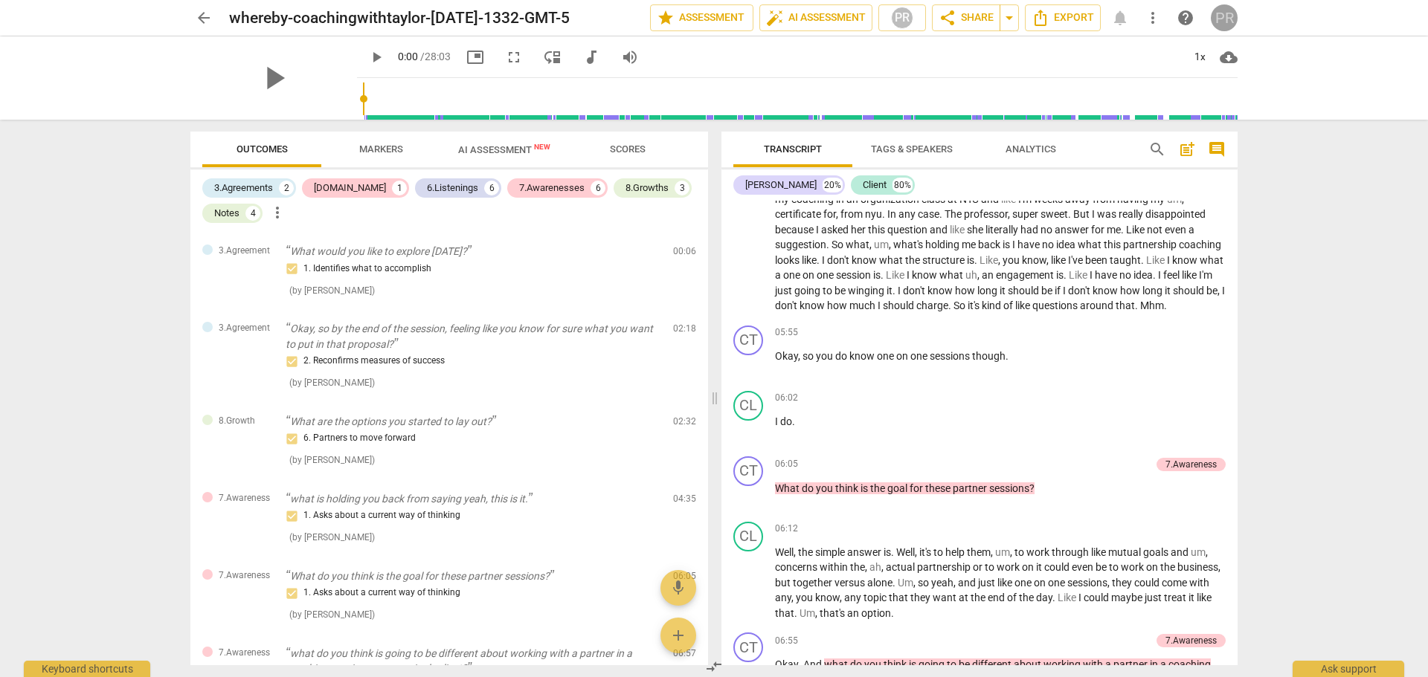
click at [1230, 16] on div "PR" at bounding box center [1224, 17] width 27 height 27
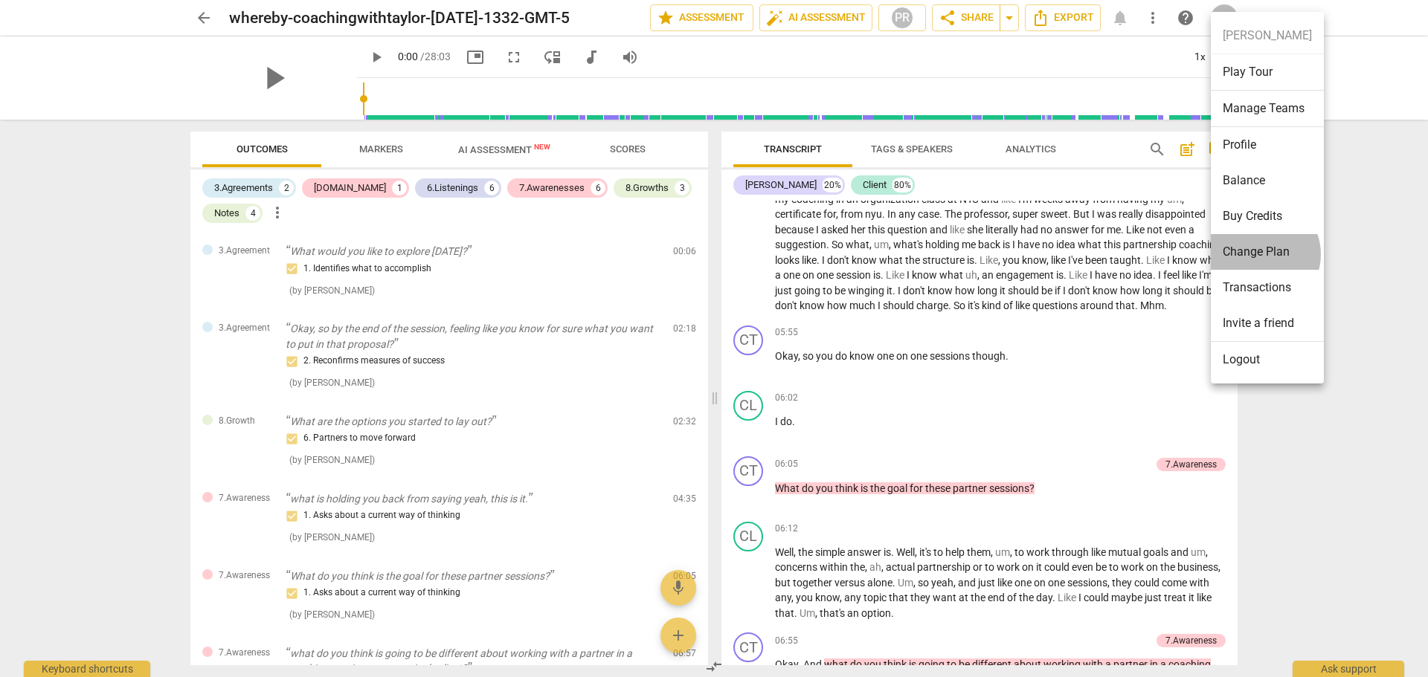
click at [1261, 254] on li "Change Plan" at bounding box center [1267, 252] width 113 height 36
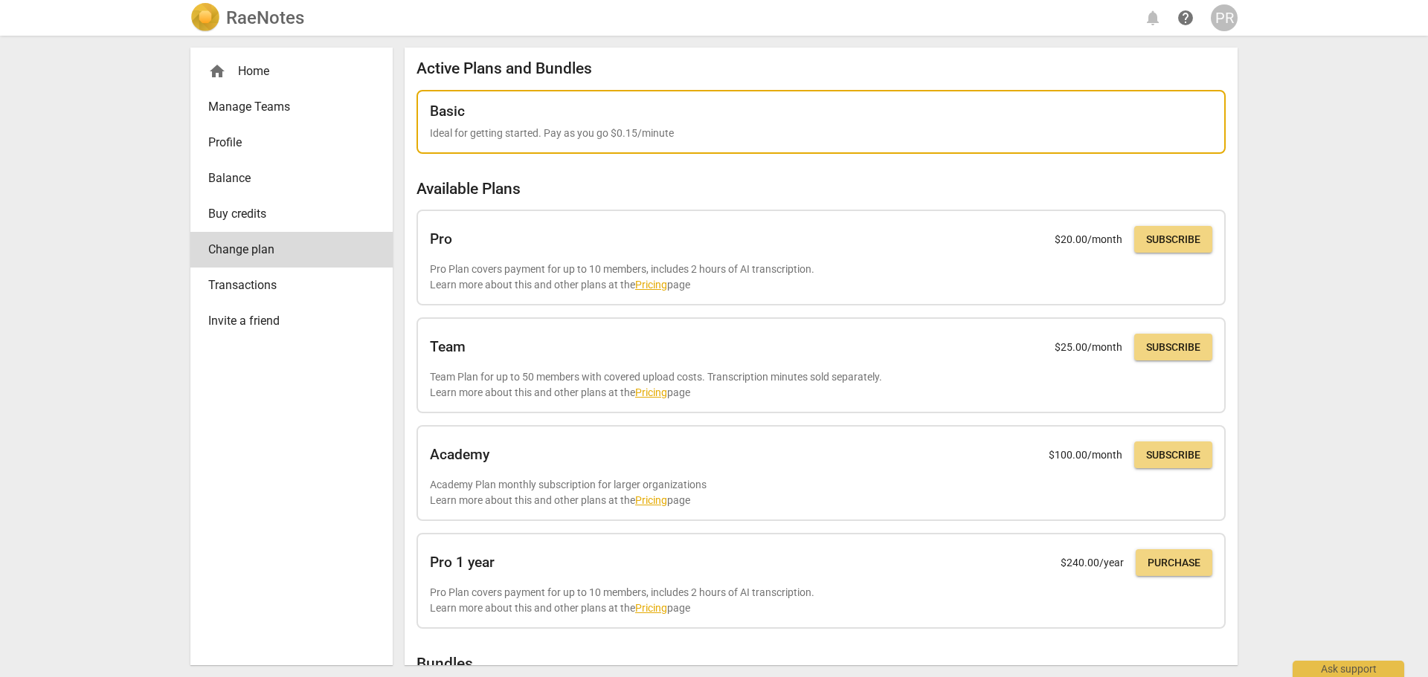
click at [471, 132] on p "Ideal for getting started. Pay as you go $0.15/minute" at bounding box center [821, 134] width 782 height 16
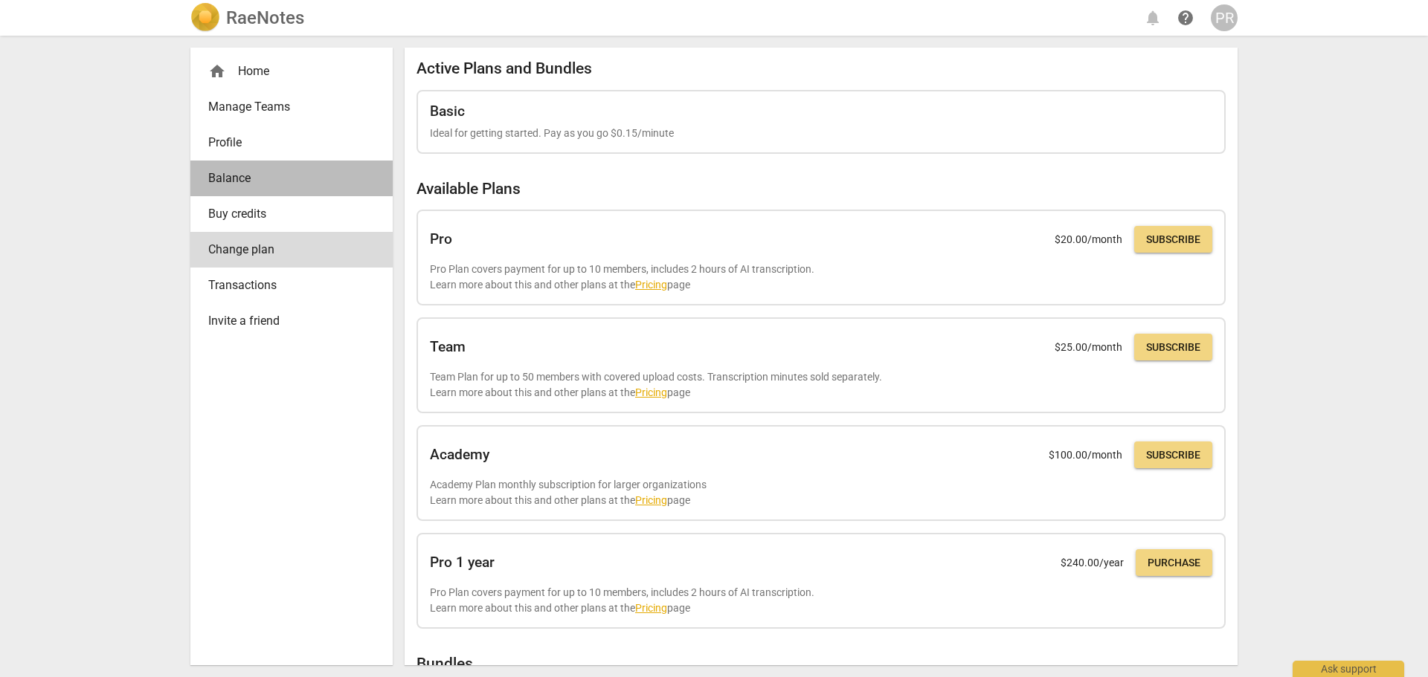
click at [232, 175] on span "Balance" at bounding box center [285, 179] width 155 height 18
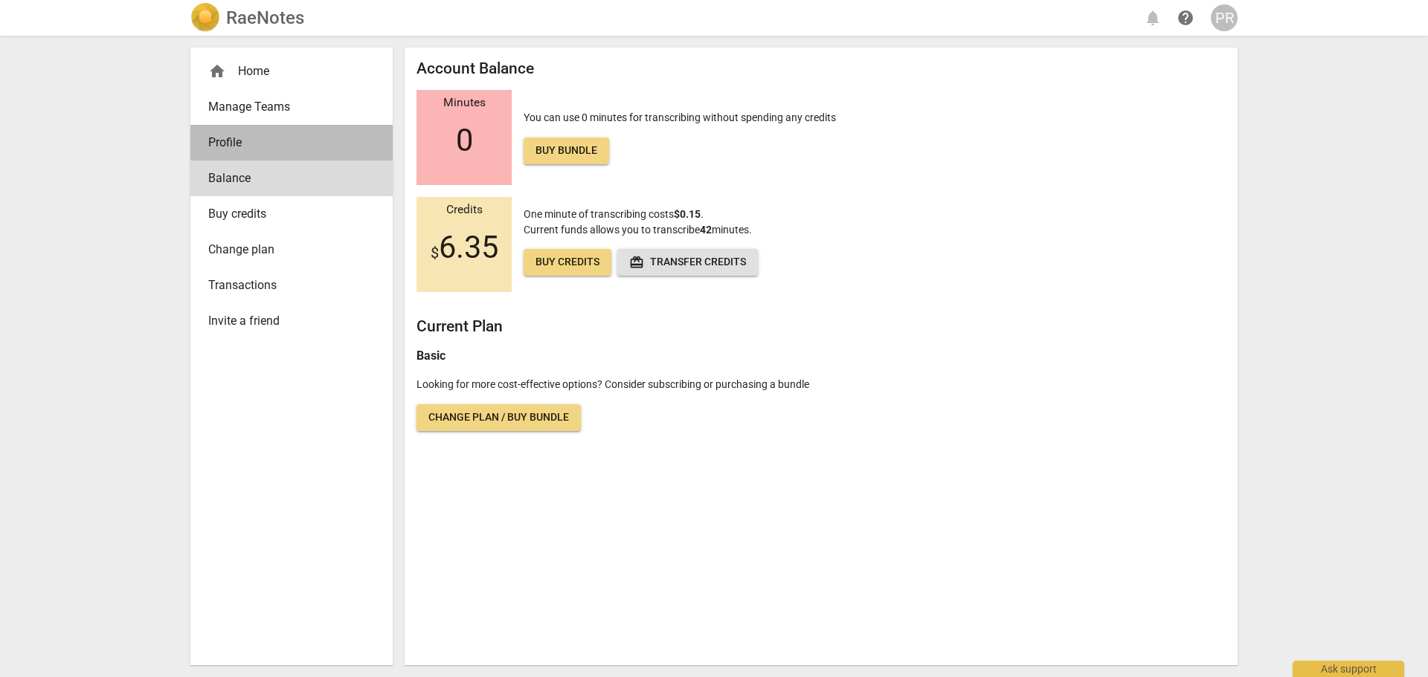
click at [229, 152] on link "Profile" at bounding box center [291, 143] width 202 height 36
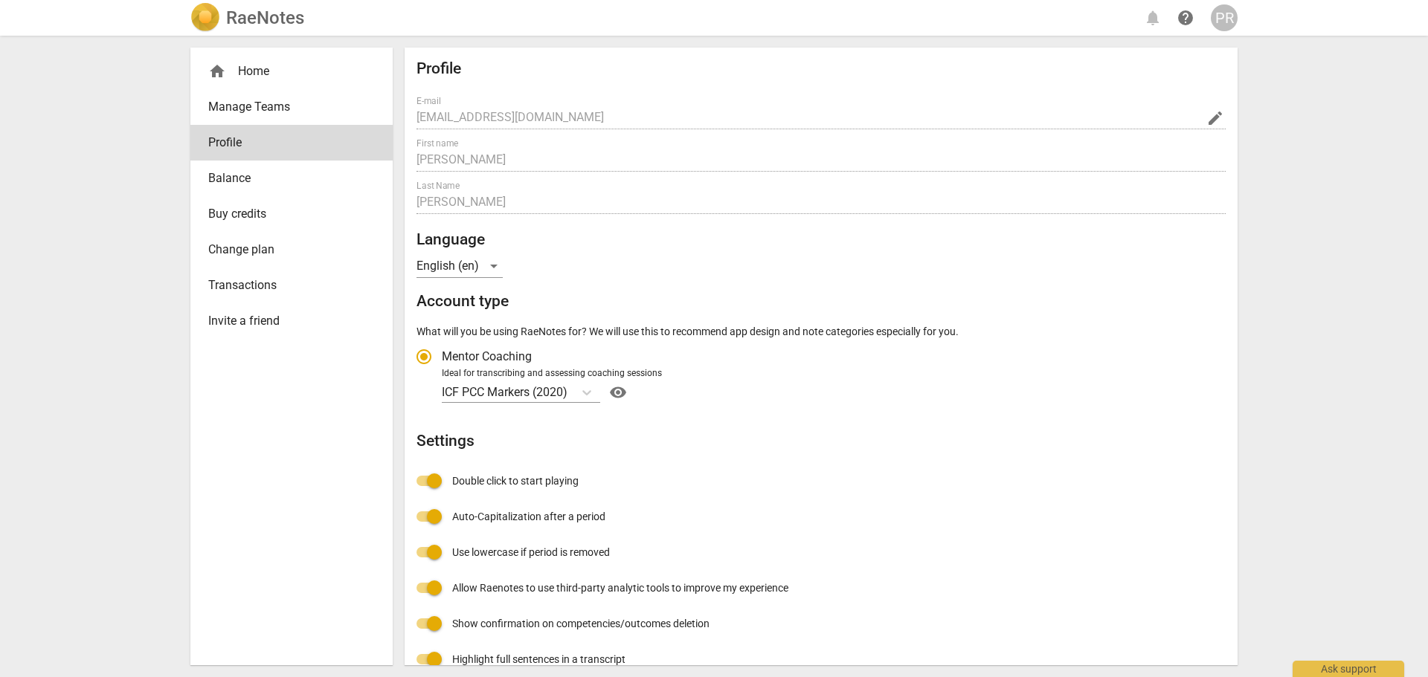
radio input "false"
click at [248, 180] on span "Balance" at bounding box center [285, 179] width 155 height 18
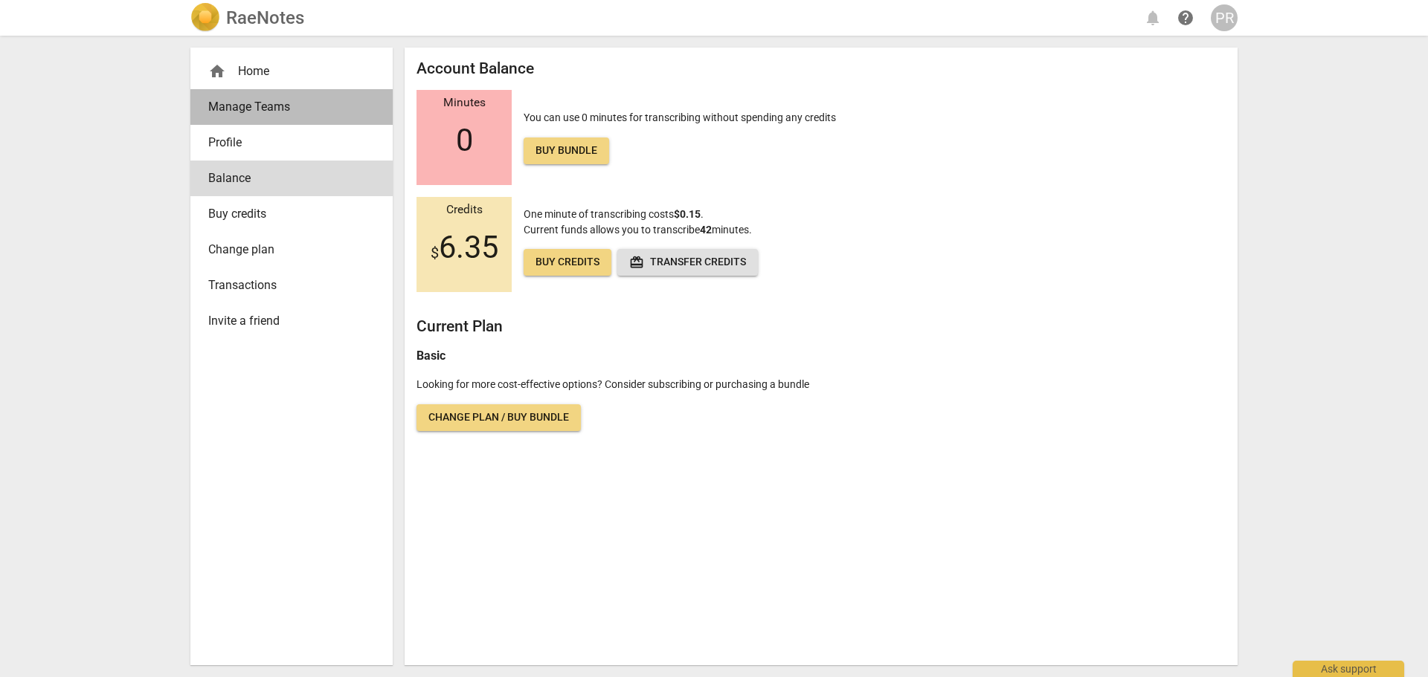
click at [268, 106] on span "Manage Teams" at bounding box center [285, 107] width 155 height 18
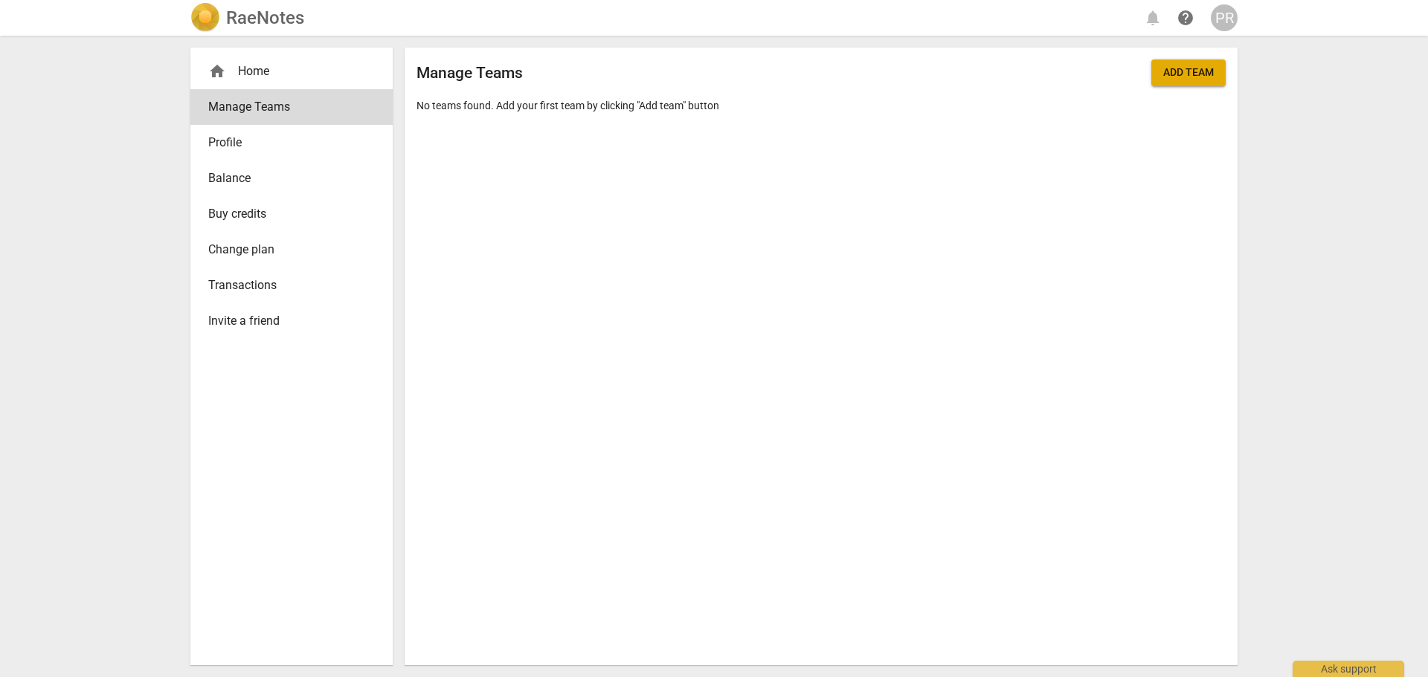
click at [257, 289] on span "Transactions" at bounding box center [285, 286] width 155 height 18
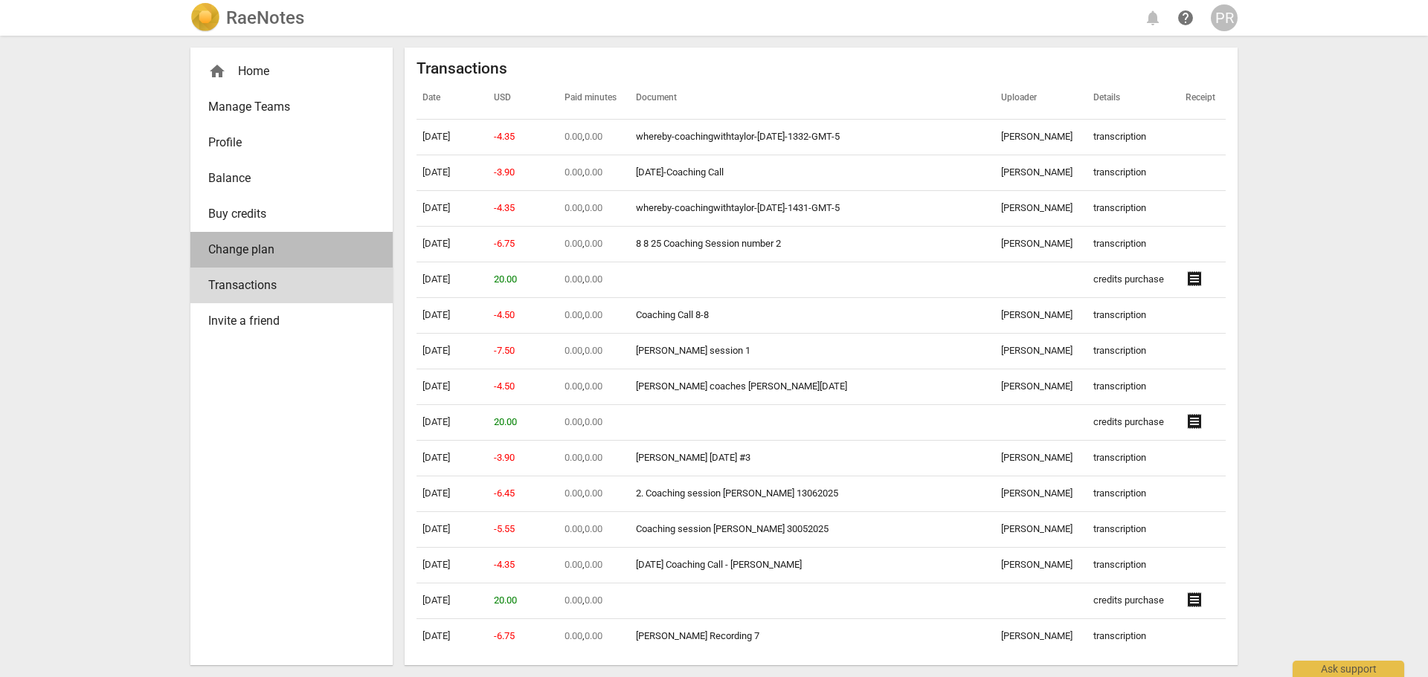
click at [267, 248] on span "Change plan" at bounding box center [285, 250] width 155 height 18
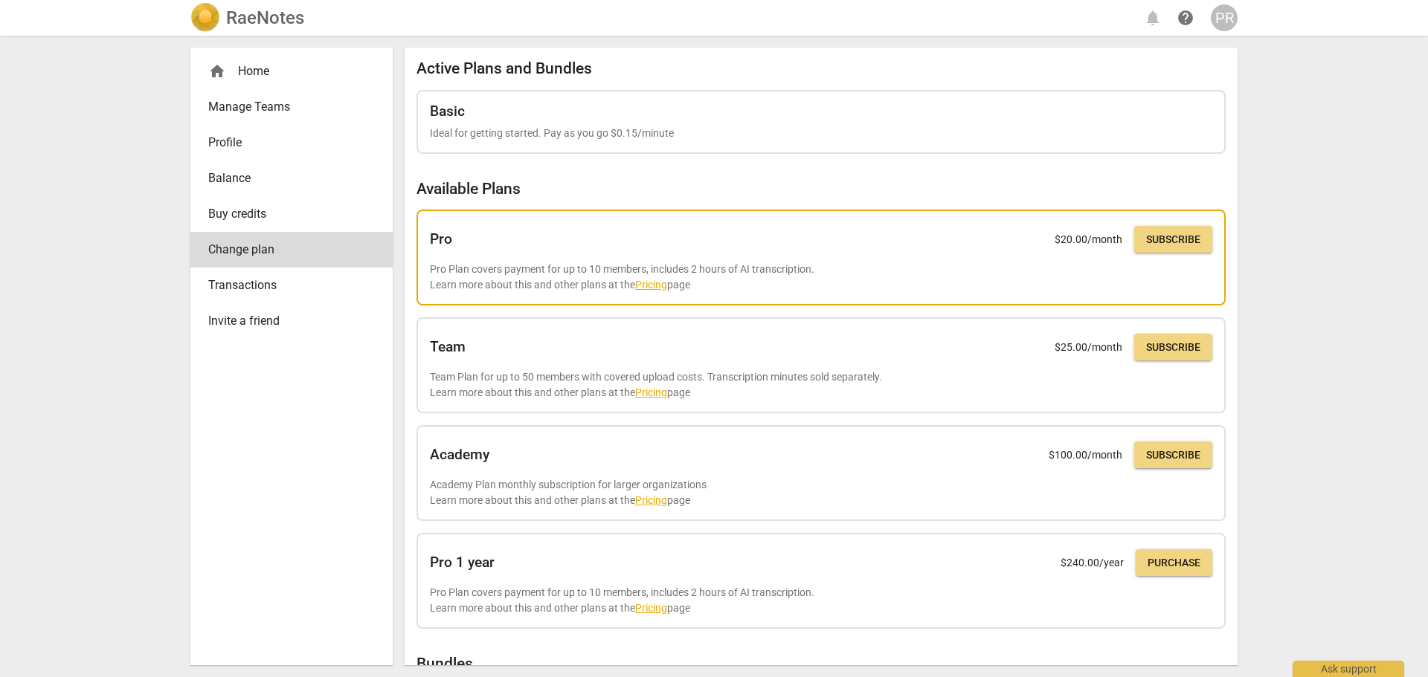
click at [650, 283] on link "Pricing" at bounding box center [651, 285] width 32 height 12
